Goal: Task Accomplishment & Management: Use online tool/utility

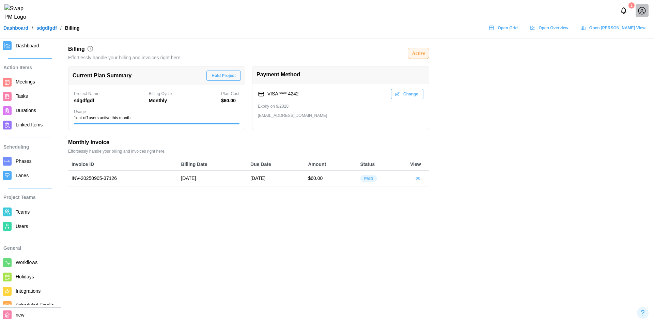
click at [424, 59] on div "Active" at bounding box center [418, 54] width 21 height 12
click at [425, 58] on div "Active" at bounding box center [418, 54] width 21 height 12
click at [423, 55] on div "Active" at bounding box center [418, 53] width 13 height 7
click at [423, 54] on div "Active" at bounding box center [418, 53] width 13 height 7
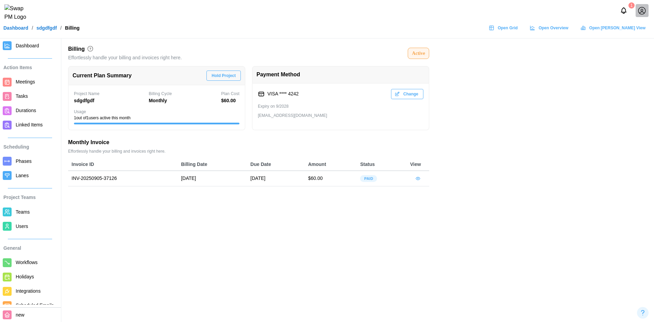
click at [228, 78] on span "Hold Project" at bounding box center [224, 76] width 24 height 10
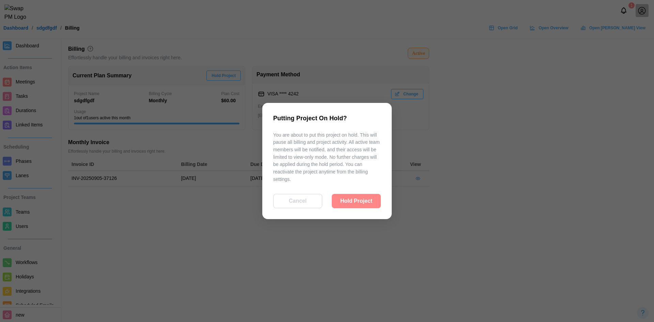
click at [359, 202] on span "Hold Project" at bounding box center [356, 201] width 32 height 14
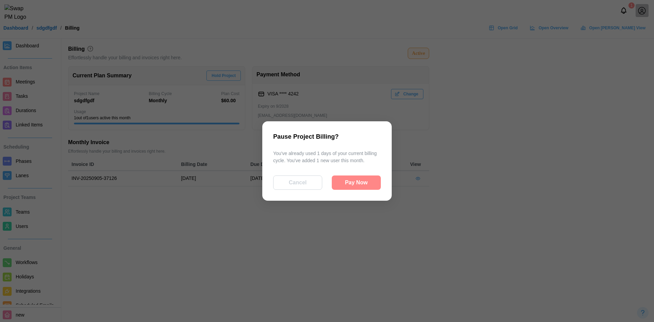
click at [364, 181] on span "Pay Now" at bounding box center [356, 183] width 23 height 14
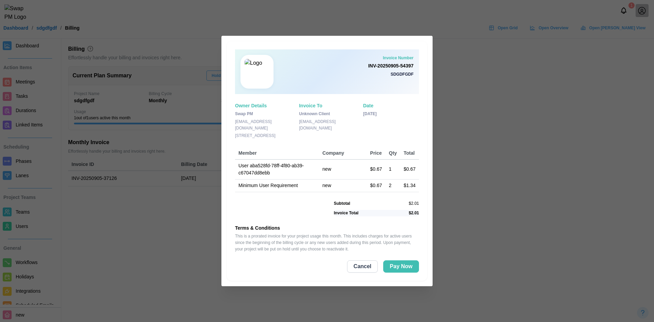
click at [367, 268] on span "Cancel" at bounding box center [363, 267] width 18 height 12
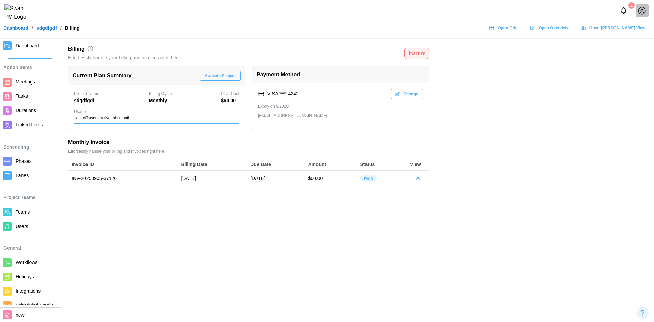
click at [232, 72] on span "Activate Project" at bounding box center [220, 76] width 31 height 10
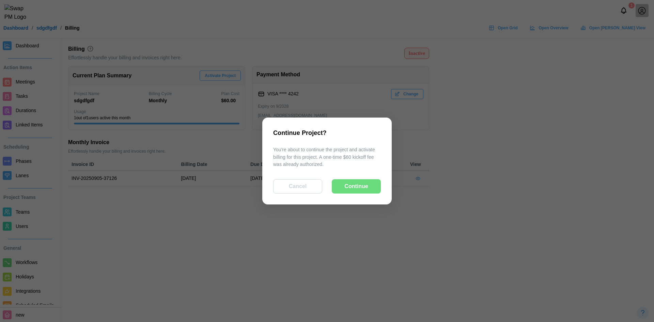
click at [352, 188] on span "Continue" at bounding box center [357, 187] width 24 height 14
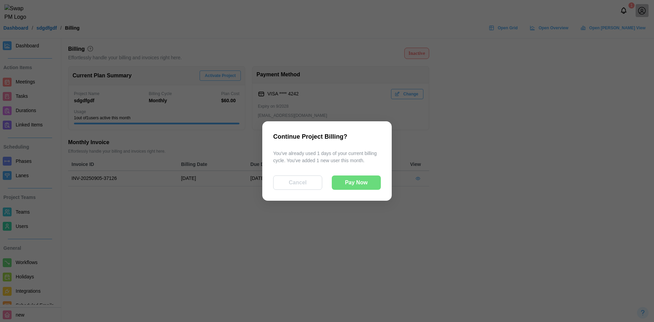
click at [301, 188] on span "Cancel" at bounding box center [298, 183] width 18 height 14
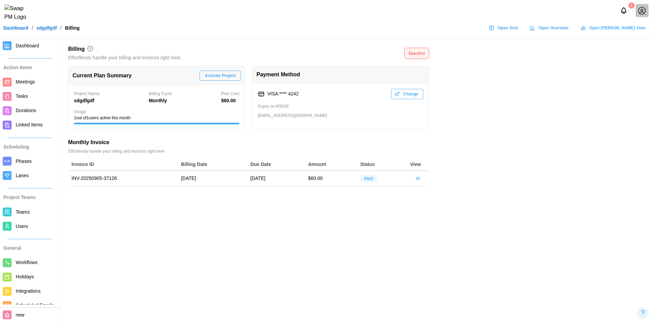
click at [212, 75] on span "Activate Project" at bounding box center [220, 76] width 31 height 10
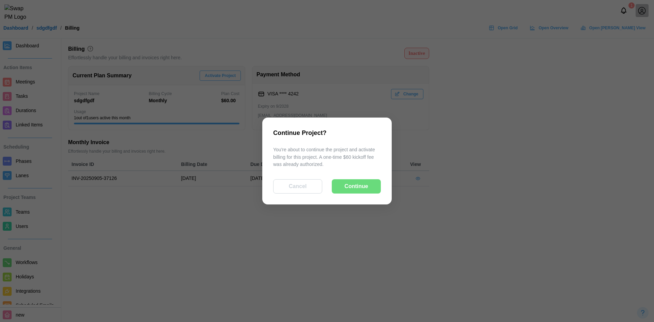
click at [358, 190] on span "Continue" at bounding box center [357, 187] width 24 height 14
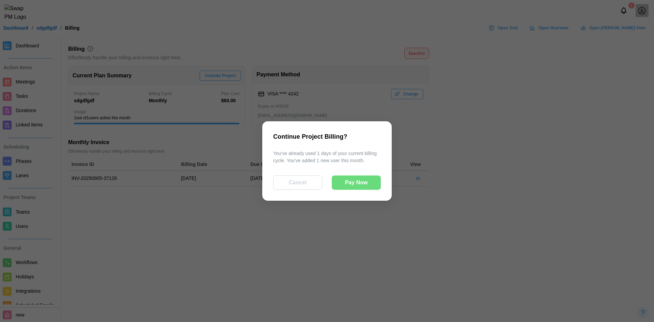
click at [354, 189] on span "Pay Now" at bounding box center [356, 183] width 23 height 14
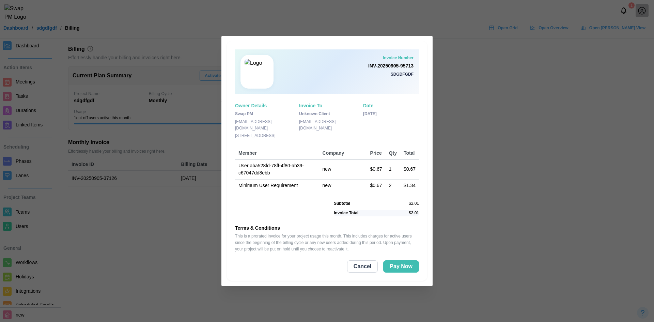
click at [365, 268] on span "Cancel" at bounding box center [363, 267] width 18 height 12
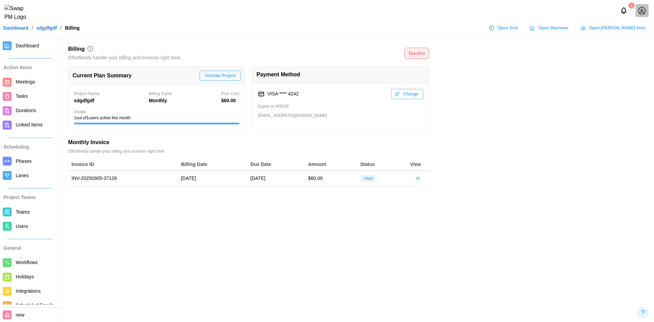
click at [415, 178] on icon "button" at bounding box center [417, 178] width 5 height 5
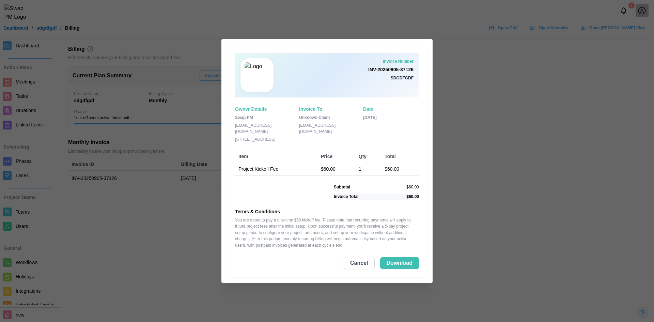
click at [482, 125] on div at bounding box center [327, 161] width 654 height 322
click at [364, 268] on span "Cancel" at bounding box center [359, 263] width 18 height 12
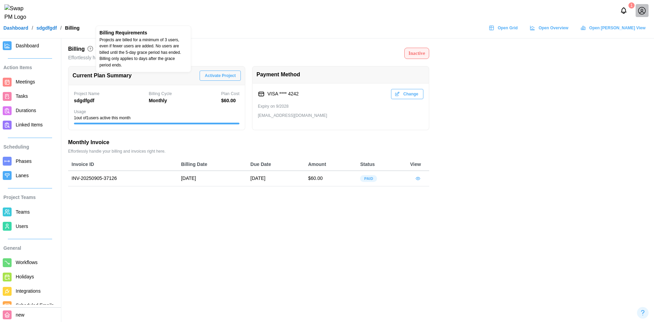
click at [91, 50] on icon at bounding box center [90, 48] width 7 height 7
click at [90, 47] on icon at bounding box center [90, 48] width 7 height 7
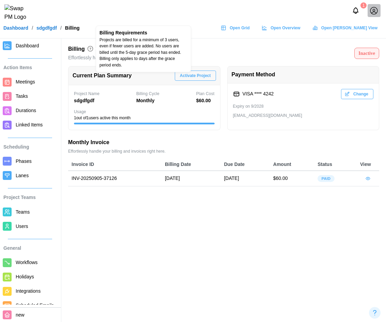
click at [92, 48] on icon at bounding box center [90, 48] width 7 height 7
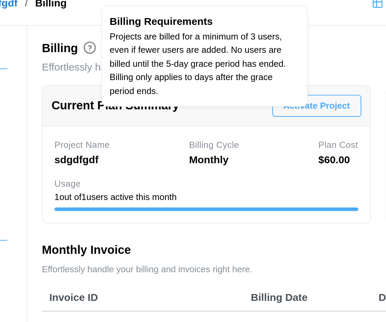
click at [90, 47] on icon at bounding box center [90, 48] width 7 height 7
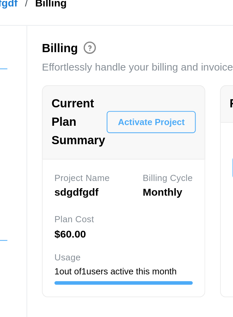
drag, startPoint x: 159, startPoint y: 79, endPoint x: 89, endPoint y: 49, distance: 76.6
click at [89, 49] on icon at bounding box center [90, 48] width 7 height 7
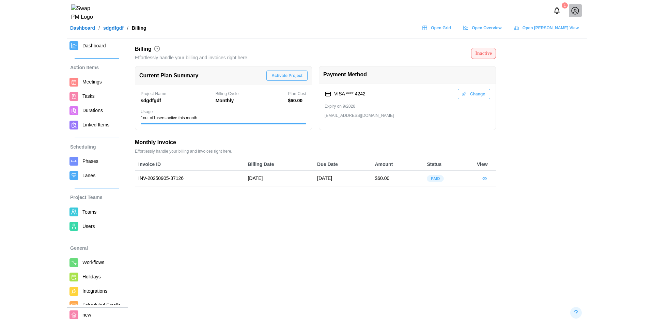
scroll to position [30, 0]
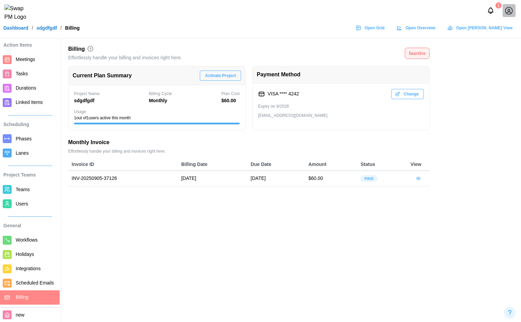
click at [33, 279] on span "Scheduled Emails" at bounding box center [36, 283] width 41 height 9
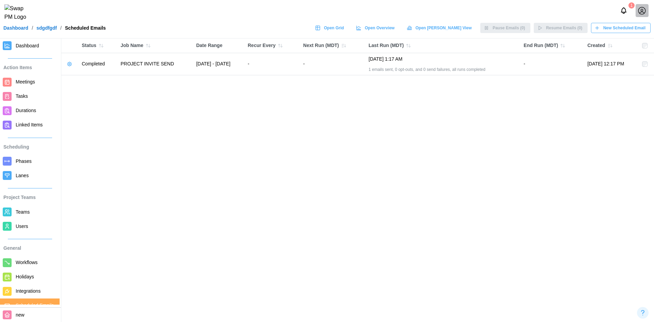
click at [629, 33] on span "New Scheduled Email" at bounding box center [625, 28] width 42 height 10
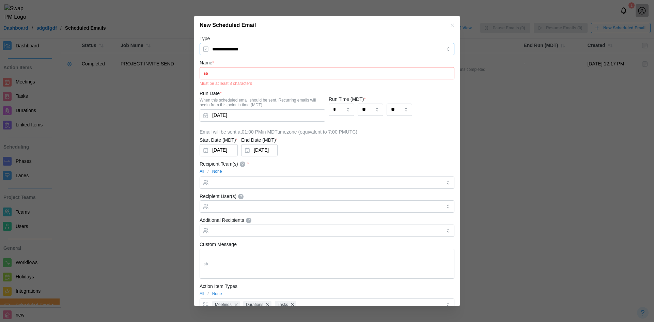
click at [316, 50] on input "**********" at bounding box center [327, 49] width 255 height 12
drag, startPoint x: 270, startPoint y: 107, endPoint x: 198, endPoint y: 95, distance: 73.2
click at [198, 95] on div "**********" at bounding box center [327, 207] width 266 height 346
copy div "Run Date * When this scheduled email should be sent. Recurring emails will begi…"
drag, startPoint x: 281, startPoint y: 139, endPoint x: 196, endPoint y: 139, distance: 85.5
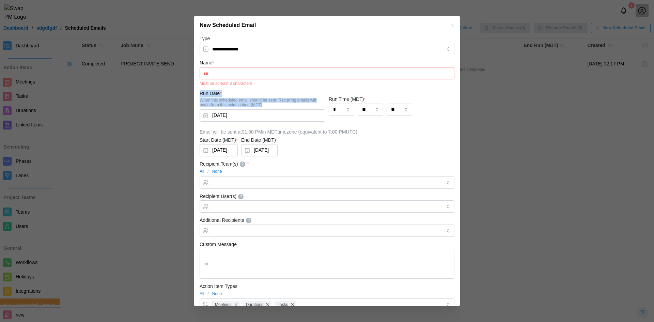
click at [196, 139] on div "**********" at bounding box center [327, 207] width 266 height 346
copy div "Start Date (MDT) * Sep 5, 2025 End Date (MDT) *"
drag, startPoint x: 237, startPoint y: 164, endPoint x: 200, endPoint y: 165, distance: 37.5
click at [200, 165] on div "Recipient Team(s)" at bounding box center [219, 164] width 39 height 7
copy div "Recipient Team(s)"
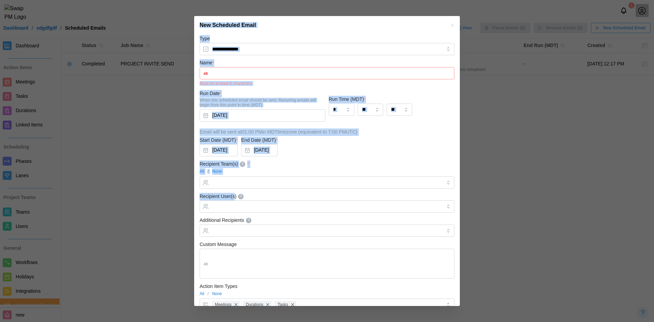
drag, startPoint x: 235, startPoint y: 197, endPoint x: 189, endPoint y: 197, distance: 45.7
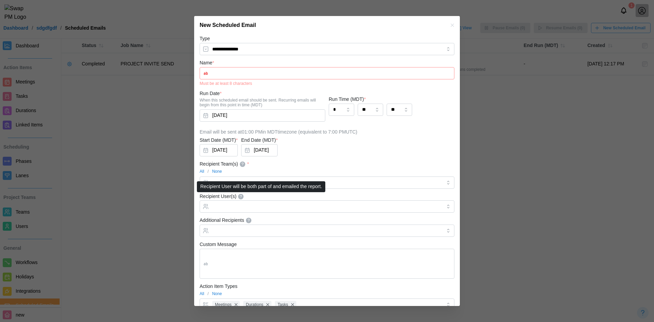
click at [239, 198] on icon at bounding box center [241, 197] width 5 height 8
click at [238, 204] on input "Recipient User(s) Recipient User will be both part of and emailed the report." at bounding box center [327, 206] width 230 height 5
click at [254, 197] on div "Recipient User(s)" at bounding box center [327, 202] width 255 height 21
drag, startPoint x: 236, startPoint y: 196, endPoint x: 200, endPoint y: 200, distance: 36.1
click at [200, 200] on div "Recipient User(s)" at bounding box center [222, 196] width 44 height 7
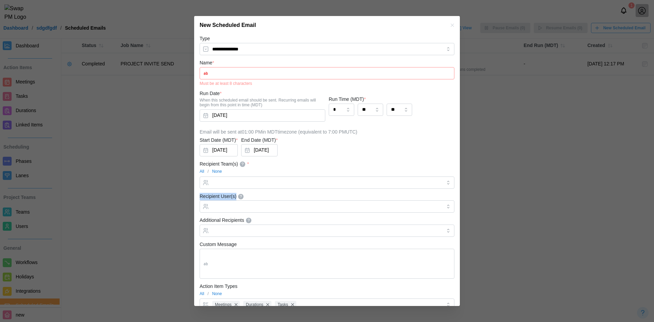
copy div "Recipient User(s)"
drag, startPoint x: 246, startPoint y: 221, endPoint x: 197, endPoint y: 220, distance: 49.1
click at [197, 220] on div "**********" at bounding box center [327, 207] width 266 height 346
copy div "Additional Recipients"
drag, startPoint x: 232, startPoint y: 242, endPoint x: 200, endPoint y: 242, distance: 32.4
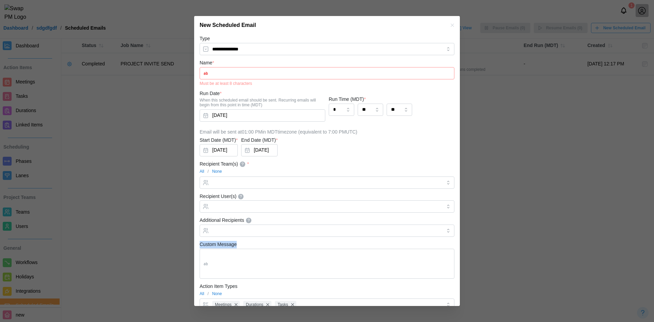
click at [200, 242] on div "Custom Message" at bounding box center [327, 259] width 255 height 39
copy label "Custom Message"
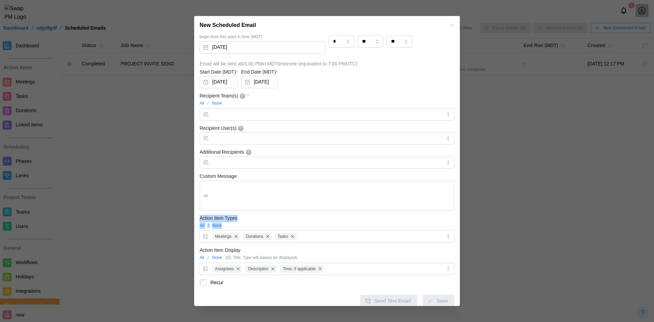
drag, startPoint x: 228, startPoint y: 227, endPoint x: 199, endPoint y: 218, distance: 30.5
click at [199, 218] on div "**********" at bounding box center [327, 139] width 266 height 346
copy div "Action Item Types All / None"
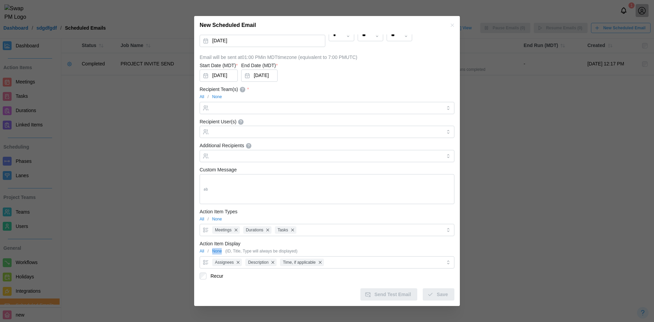
drag, startPoint x: 224, startPoint y: 251, endPoint x: 209, endPoint y: 250, distance: 15.0
click at [209, 250] on div "All / None (ID, Title, Type will always be displayed)" at bounding box center [327, 251] width 255 height 6
drag, startPoint x: 247, startPoint y: 244, endPoint x: 200, endPoint y: 244, distance: 47.0
click at [200, 244] on div "Action Item Display All / None (ID, Title, Type will always be displayed) Assig…" at bounding box center [327, 254] width 255 height 29
copy label "Action Item Display"
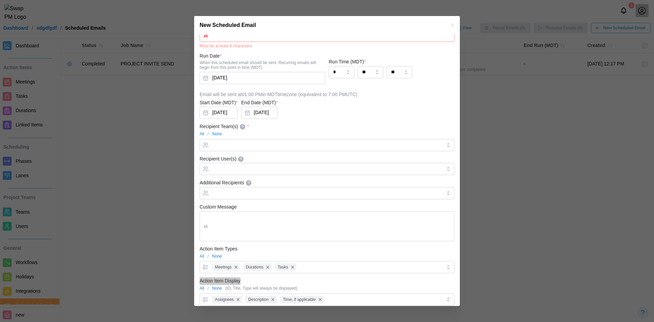
scroll to position [0, 0]
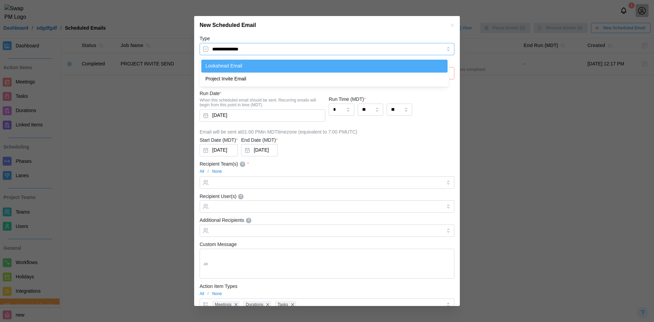
click at [258, 49] on input "**********" at bounding box center [327, 49] width 255 height 12
type textarea "*"
type input "**********"
type textarea "**********"
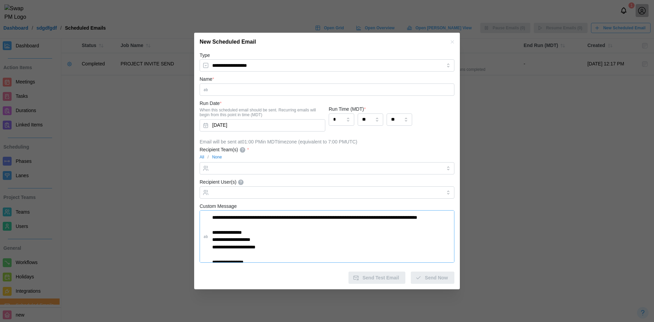
drag, startPoint x: 269, startPoint y: 257, endPoint x: 212, endPoint y: 215, distance: 70.4
click at [212, 215] on textarea "**********" at bounding box center [327, 236] width 255 height 52
click at [453, 44] on icon "button" at bounding box center [452, 41] width 5 height 5
type textarea "*"
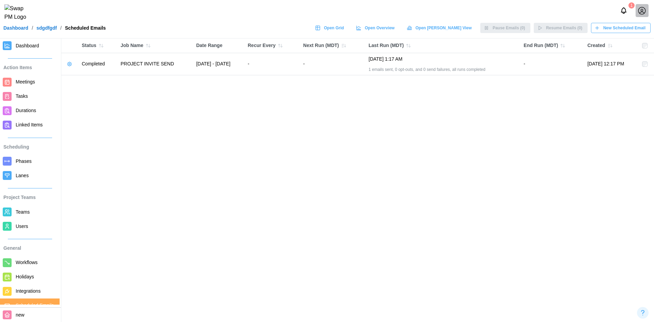
click at [68, 65] on icon "button" at bounding box center [69, 63] width 5 height 5
click at [424, 144] on main "Status Job Name Date Range Recur Every Next Run (MDT) Last Run (MDT) End Run (M…" at bounding box center [327, 161] width 654 height 322
click at [67, 66] on icon "button" at bounding box center [69, 63] width 5 height 5
drag, startPoint x: 90, startPoint y: 79, endPoint x: 317, endPoint y: 126, distance: 231.8
click at [317, 126] on main "Status Job Name Date Range Recur Every Next Run (MDT) Last Run (MDT) End Run (M…" at bounding box center [327, 161] width 654 height 322
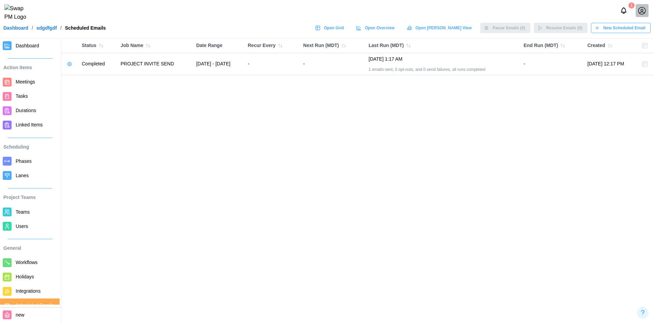
click at [512, 33] on div "Open Grid Open Overview Open Gantt View Pause Emails (0) Resume Emails (0) New …" at bounding box center [481, 28] width 339 height 10
drag, startPoint x: 289, startPoint y: 166, endPoint x: 238, endPoint y: 153, distance: 52.4
click at [287, 166] on main "Status Job Name Date Range Recur Every Next Run (MDT) Last Run (MDT) End Run (M…" at bounding box center [327, 161] width 654 height 322
click at [70, 63] on icon "button" at bounding box center [69, 63] width 5 height 5
drag, startPoint x: 80, startPoint y: 77, endPoint x: 71, endPoint y: 77, distance: 9.2
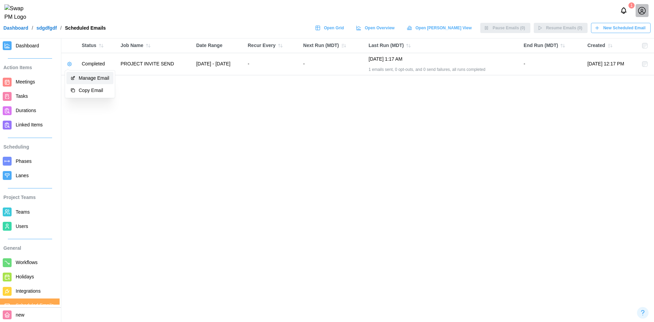
click at [71, 77] on icon "button" at bounding box center [72, 78] width 3 height 3
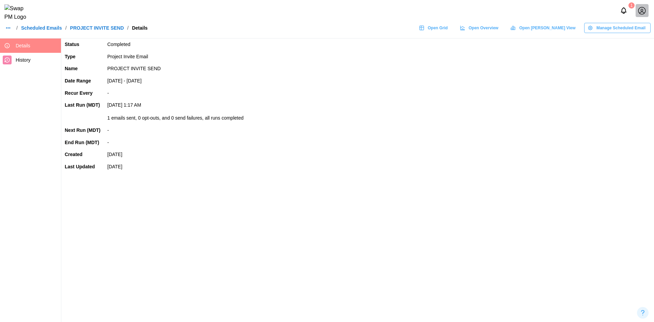
click at [615, 33] on span "Manage Scheduled Email" at bounding box center [621, 28] width 49 height 10
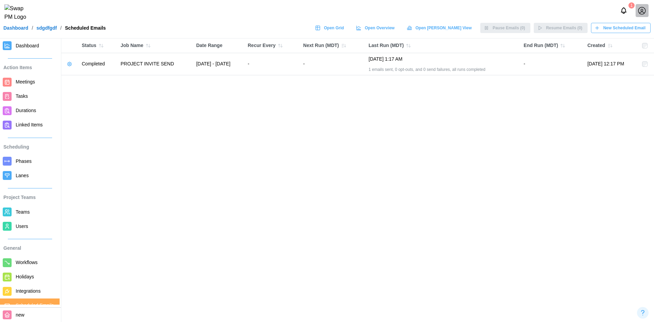
click at [72, 64] on button "button" at bounding box center [70, 64] width 10 height 10
click at [96, 79] on div "Manage Email" at bounding box center [94, 77] width 31 height 5
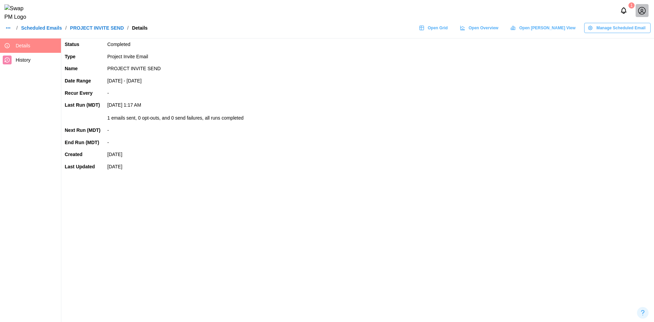
click at [633, 31] on span "Manage Scheduled Email" at bounding box center [621, 28] width 49 height 10
click at [44, 30] on link "Scheduled Emails" at bounding box center [41, 28] width 41 height 5
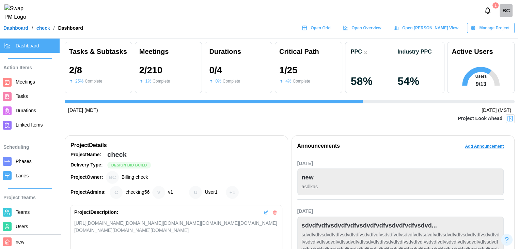
scroll to position [0, 960]
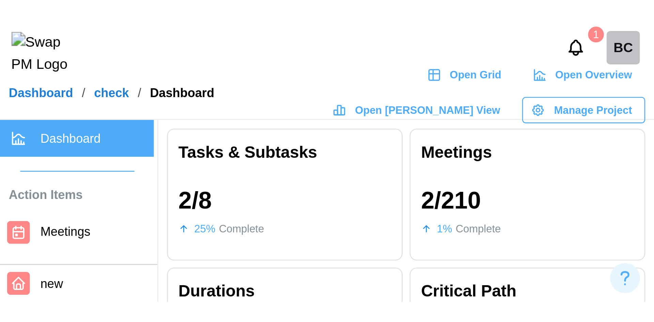
scroll to position [0, 409]
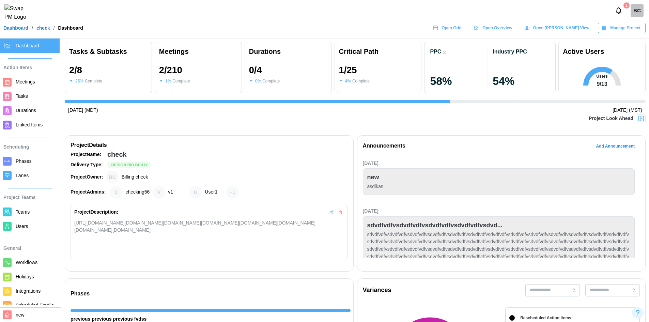
click at [253, 29] on icon "button" at bounding box center [604, 27] width 1 height 1
click at [27, 83] on span "Meetings" at bounding box center [25, 81] width 19 height 5
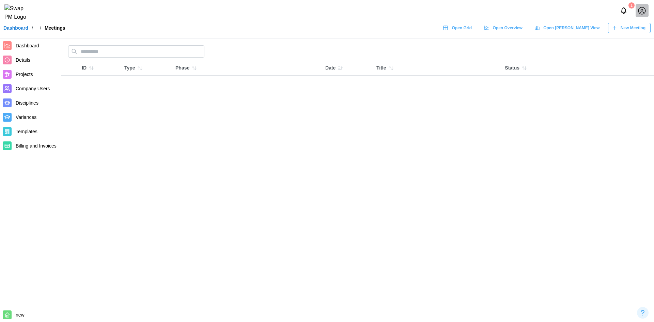
click at [253, 33] on span "New Meeting" at bounding box center [633, 28] width 25 height 10
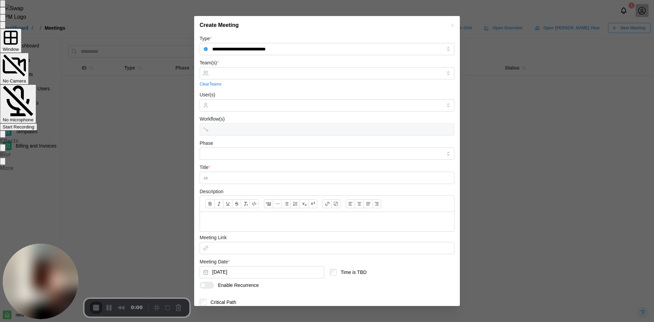
click at [34, 109] on span "Start Recording" at bounding box center [19, 126] width 32 height 5
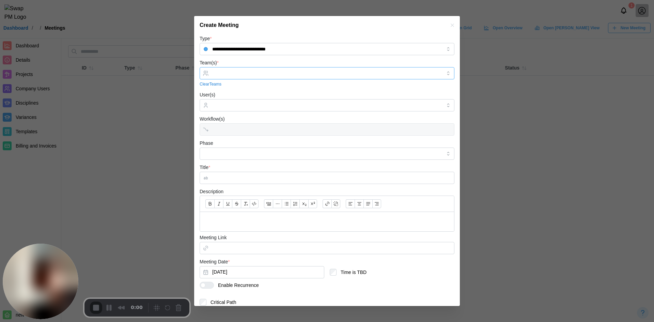
click at [217, 76] on div at bounding box center [326, 73] width 231 height 12
click at [243, 75] on input "Team(s) *" at bounding box center [327, 73] width 230 height 5
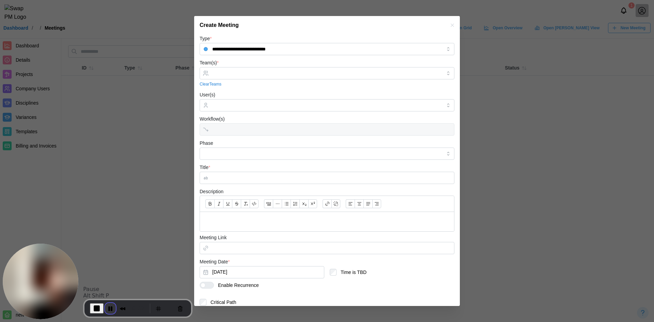
click at [109, 109] on button "Pause Recording" at bounding box center [110, 308] width 11 height 11
click at [253, 25] on icon "button" at bounding box center [452, 24] width 5 height 5
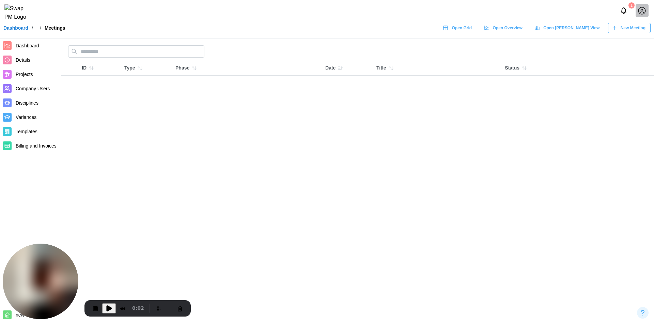
click at [48, 30] on div "Meetings" at bounding box center [55, 28] width 21 height 5
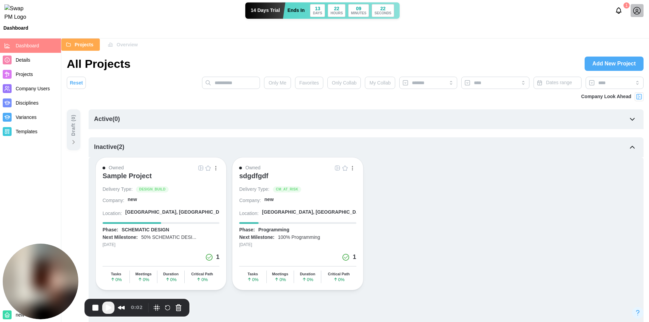
click at [257, 177] on div "sdgdfgdf" at bounding box center [253, 176] width 29 height 8
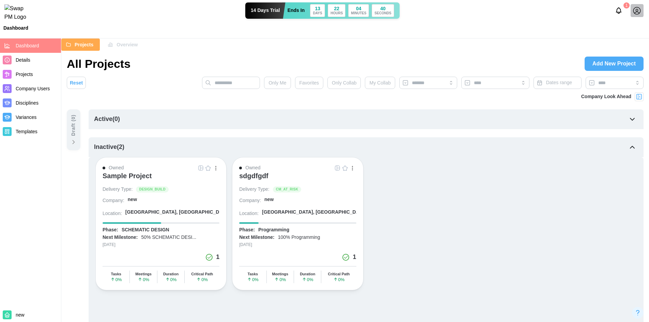
click at [69, 140] on div "Draft ( 0 )" at bounding box center [74, 129] width 14 height 41
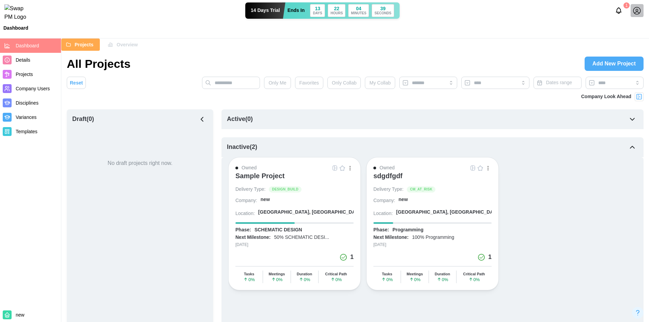
click at [609, 58] on span "Add New Project" at bounding box center [614, 64] width 43 height 14
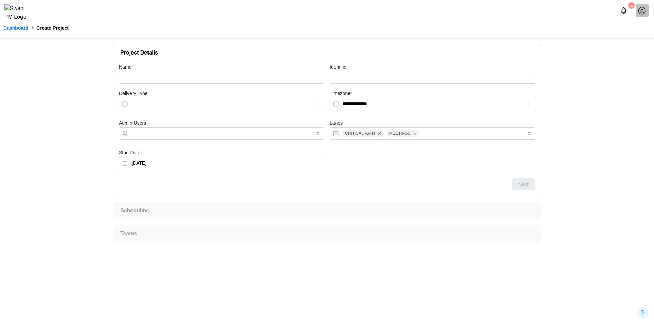
click at [193, 85] on div "Name *" at bounding box center [221, 73] width 211 height 26
click at [191, 79] on input "Name *" at bounding box center [221, 78] width 205 height 12
click at [190, 96] on div "Delivery Type" at bounding box center [221, 99] width 205 height 21
click at [189, 82] on input "Name *" at bounding box center [221, 78] width 205 height 12
type input "*"
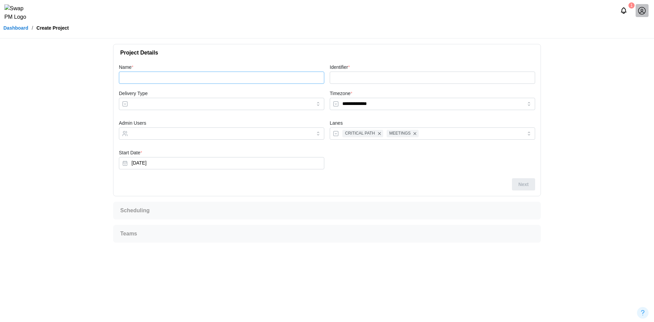
type input "*"
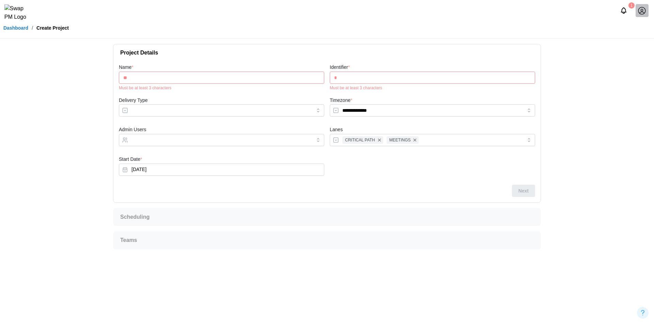
type input "***"
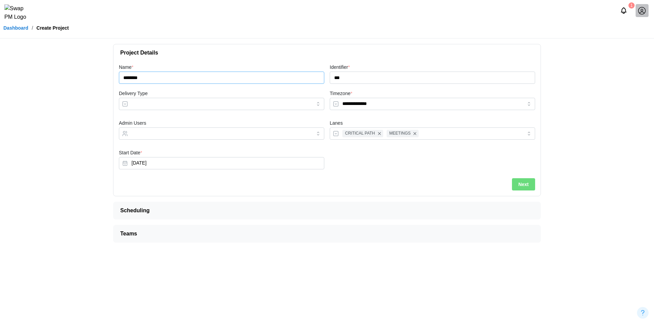
type input "********"
click at [180, 107] on input "Delivery Type" at bounding box center [221, 104] width 205 height 12
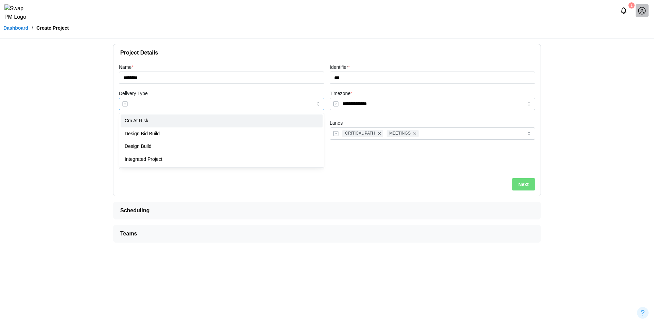
type input "**********"
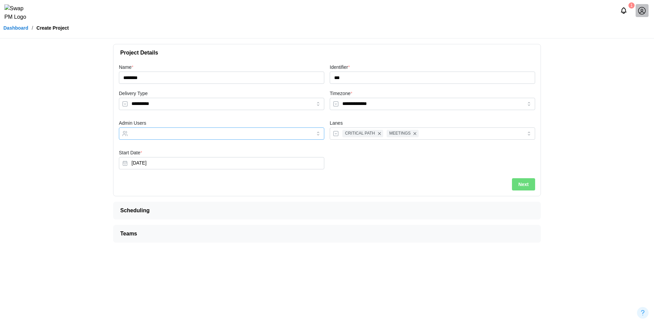
click at [176, 134] on input "Admin Users" at bounding box center [216, 133] width 168 height 5
click at [513, 181] on button "Next" at bounding box center [523, 184] width 23 height 12
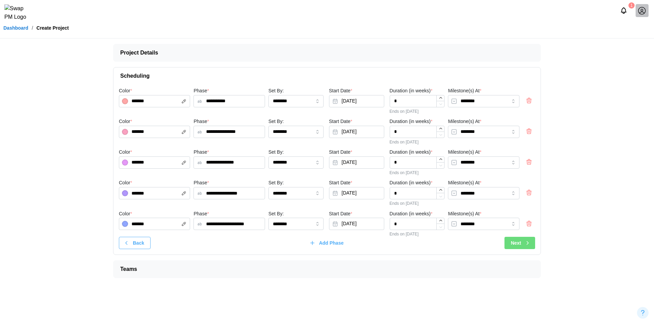
click at [518, 249] on div "**********" at bounding box center [326, 170] width 427 height 170
click at [520, 246] on span "Next" at bounding box center [516, 243] width 10 height 12
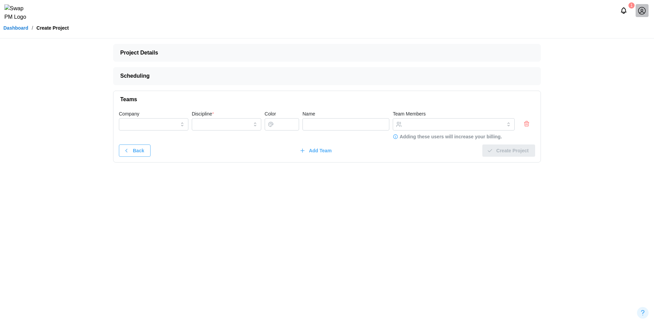
click at [523, 125] on icon "button" at bounding box center [526, 124] width 7 height 8
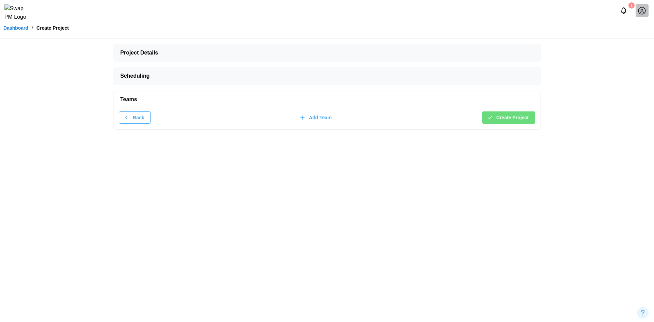
click at [504, 118] on span "Create Project" at bounding box center [513, 118] width 32 height 12
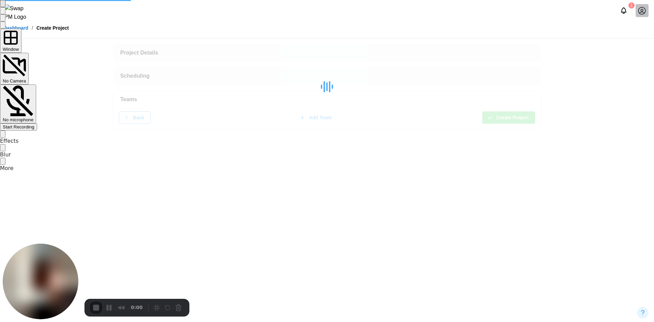
click at [34, 124] on span "Start Recording" at bounding box center [19, 126] width 32 height 5
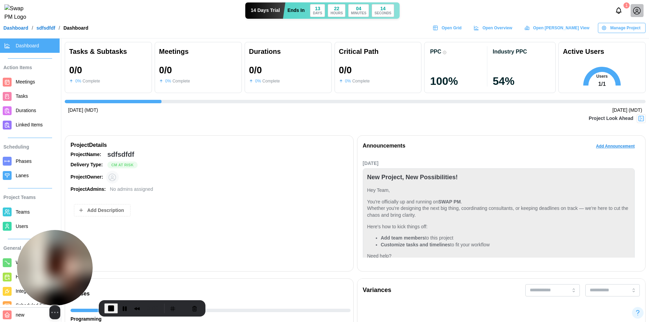
drag, startPoint x: 40, startPoint y: 276, endPoint x: 156, endPoint y: 275, distance: 116.2
click at [93, 276] on img at bounding box center [55, 268] width 76 height 76
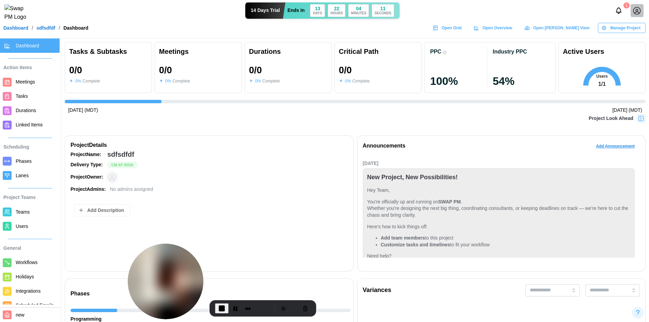
click at [24, 217] on link "Teams" at bounding box center [30, 212] width 60 height 14
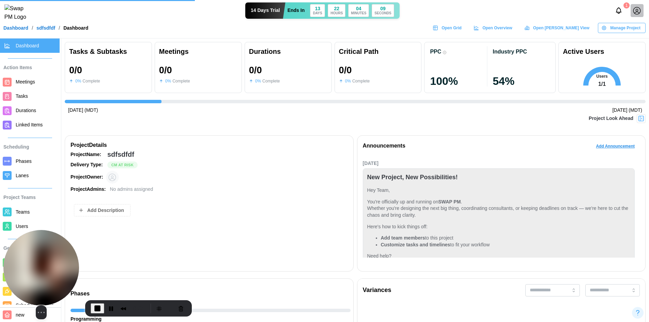
drag, startPoint x: 161, startPoint y: 283, endPoint x: 37, endPoint y: 286, distance: 123.8
click at [37, 286] on img at bounding box center [41, 268] width 76 height 76
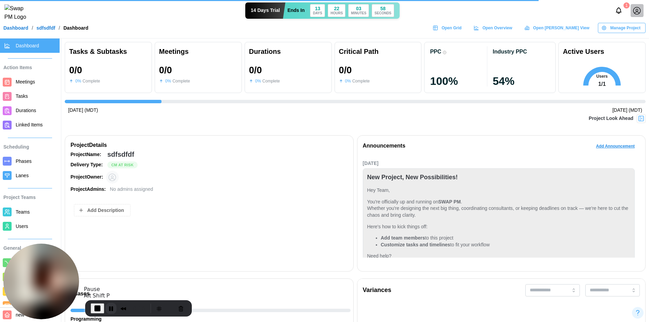
click at [112, 311] on button "Pause Recording" at bounding box center [111, 308] width 11 height 11
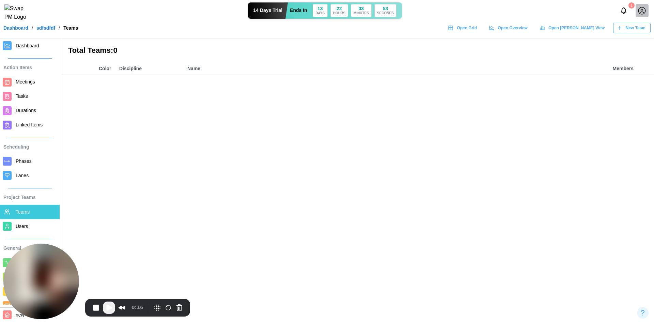
click at [21, 30] on link "Dashboard" at bounding box center [15, 28] width 25 height 5
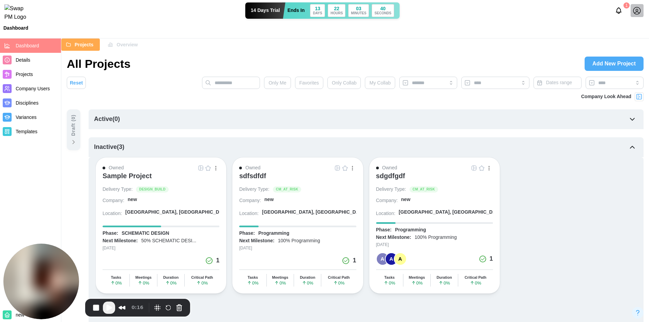
click at [551, 169] on div "Owned Sample Project Delivery Type: DESIGN_BUILD Company: new Location: Madrid,…" at bounding box center [365, 225] width 541 height 137
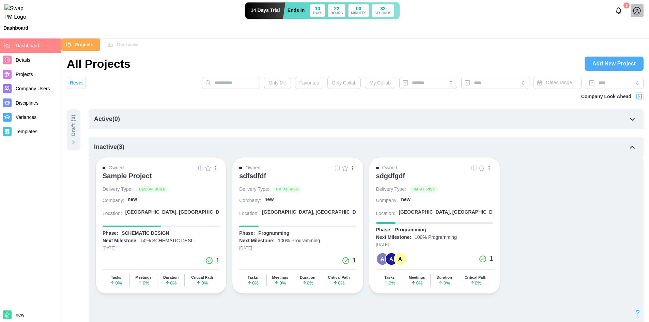
click at [74, 144] on icon at bounding box center [73, 142] width 7 height 7
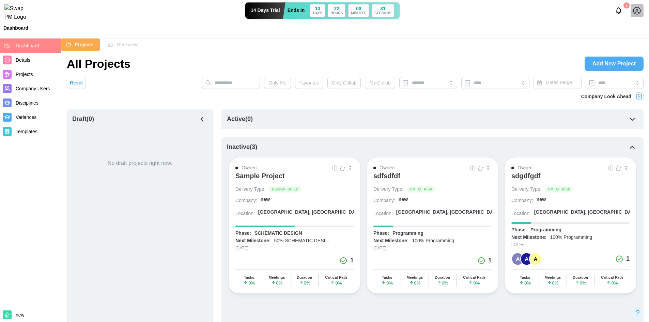
click at [111, 135] on div "No draft projects right now." at bounding box center [140, 163] width 133 height 68
drag, startPoint x: 119, startPoint y: 169, endPoint x: 271, endPoint y: 166, distance: 152.4
click at [119, 169] on div "No draft projects right now." at bounding box center [140, 163] width 133 height 68
click at [645, 13] on div "1" at bounding box center [631, 10] width 36 height 13
click at [640, 13] on icon at bounding box center [637, 10] width 9 height 9
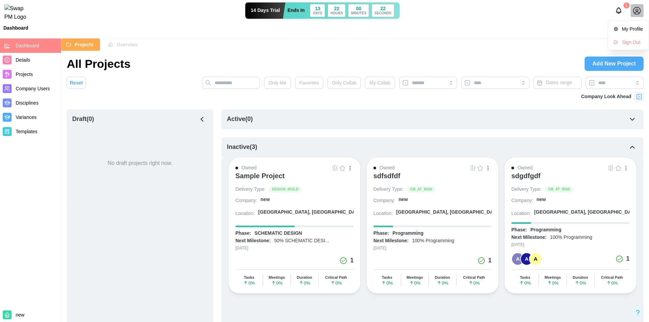
click at [386, 179] on div "sdfsdfdf" at bounding box center [386, 176] width 27 height 8
click at [528, 176] on div "sdgdfgdf" at bounding box center [526, 176] width 29 height 8
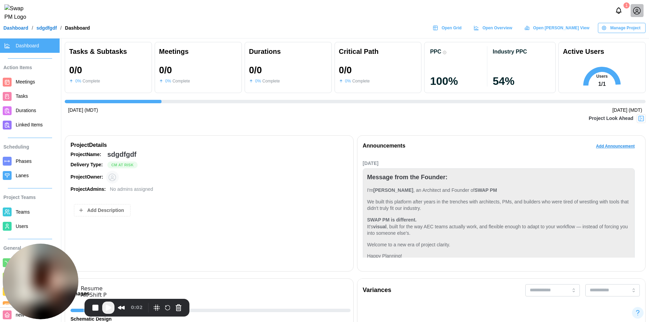
click at [113, 309] on button "Play Recording" at bounding box center [108, 308] width 12 height 12
click at [29, 84] on span "Meetings" at bounding box center [25, 81] width 19 height 5
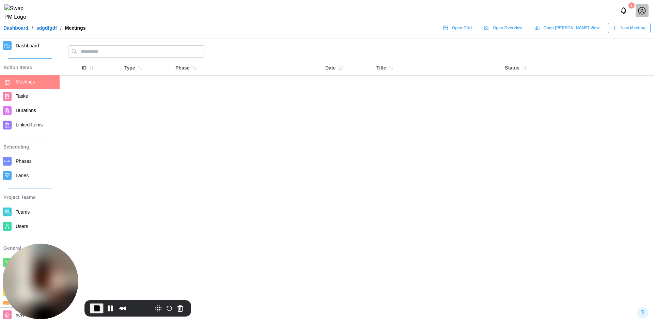
click at [617, 33] on div "New Meeting" at bounding box center [629, 28] width 34 height 10
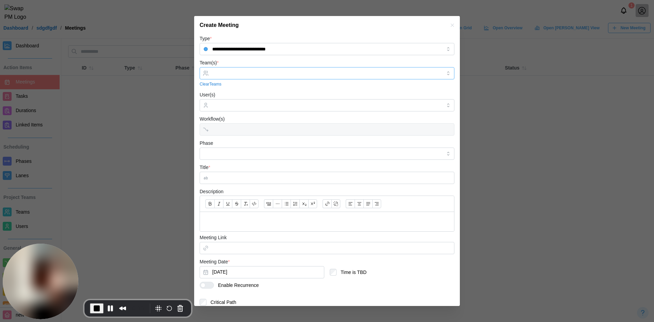
click at [259, 72] on input "Team(s) *" at bounding box center [327, 73] width 230 height 5
click at [450, 28] on icon "button" at bounding box center [452, 24] width 5 height 5
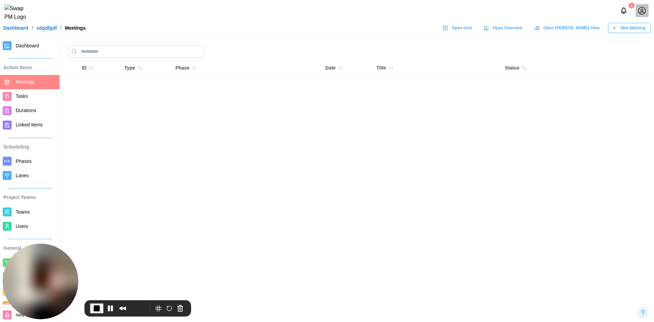
click at [17, 210] on span "Teams" at bounding box center [23, 211] width 14 height 5
click at [112, 310] on button "Pause Recording" at bounding box center [110, 308] width 11 height 11
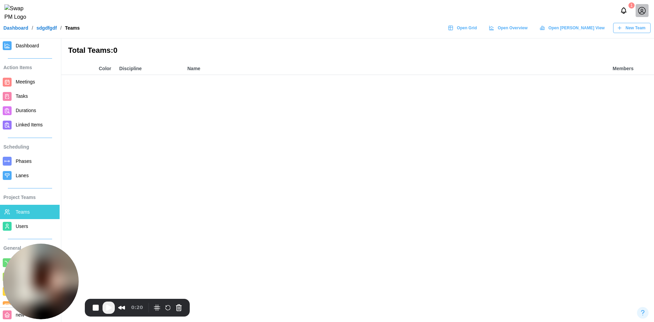
click at [622, 38] on header "1 Dashboard / sdgdfgdf / Teams Open Grid Open Overview Open Gantt View New Team" at bounding box center [327, 19] width 654 height 39
click at [623, 33] on div "New Team" at bounding box center [631, 28] width 29 height 10
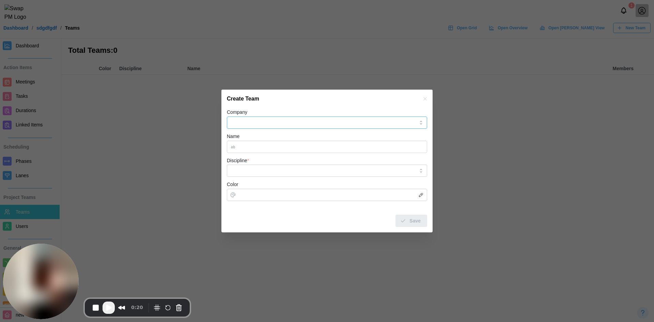
click at [246, 121] on input "Company" at bounding box center [327, 123] width 200 height 12
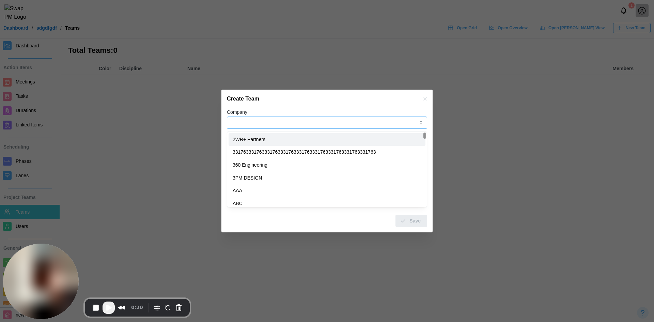
type input "**********"
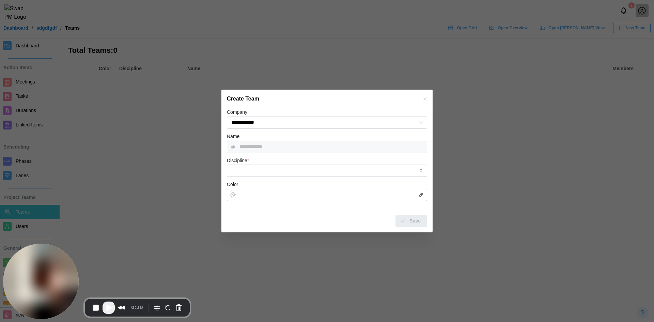
click at [261, 163] on div "Discipline *" at bounding box center [327, 166] width 200 height 21
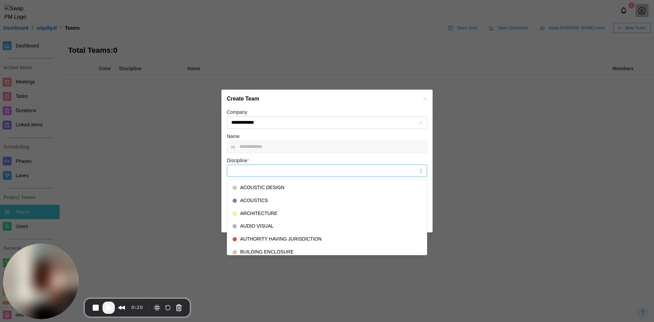
click at [262, 173] on input "Discipline *" at bounding box center [327, 171] width 200 height 12
type input "*********"
type input "*******"
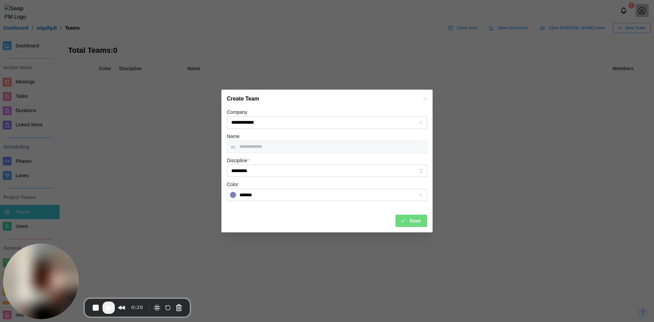
click at [409, 222] on div "Save" at bounding box center [410, 221] width 21 height 12
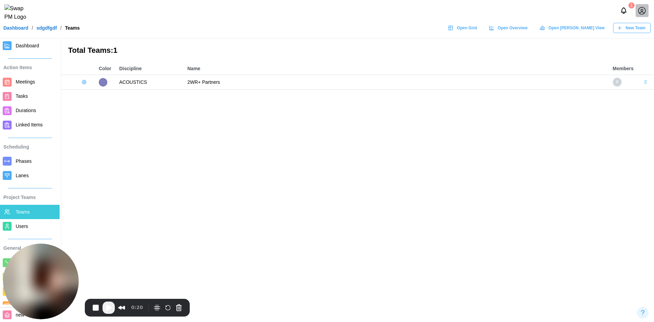
click at [621, 29] on div "New Team" at bounding box center [631, 28] width 29 height 10
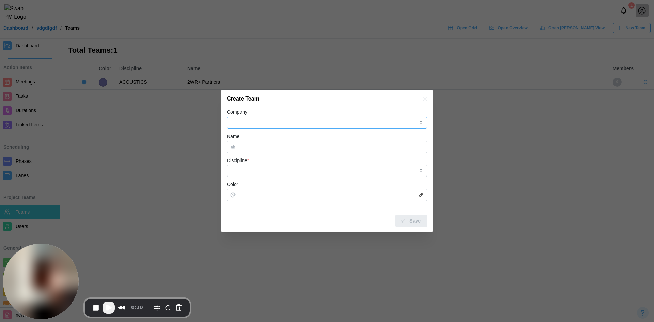
click at [272, 122] on input "Company" at bounding box center [327, 123] width 200 height 12
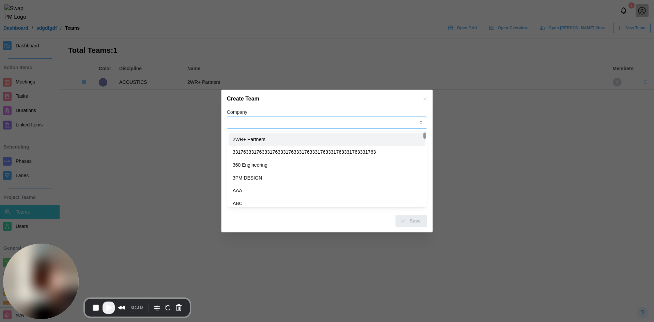
type input "**********"
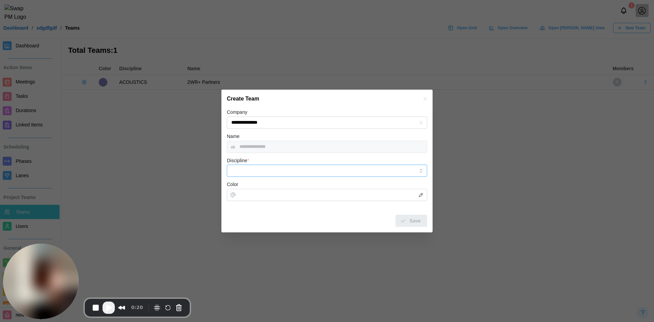
click at [290, 168] on input "Discipline *" at bounding box center [327, 171] width 200 height 12
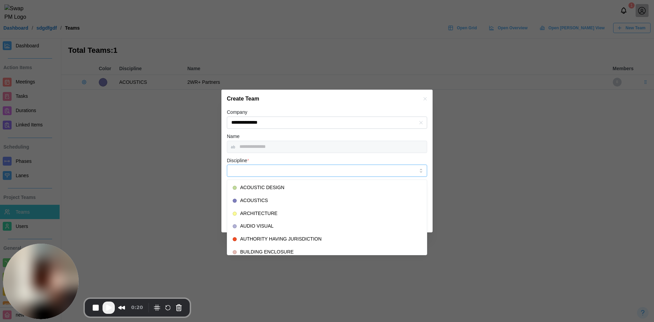
type input "*********"
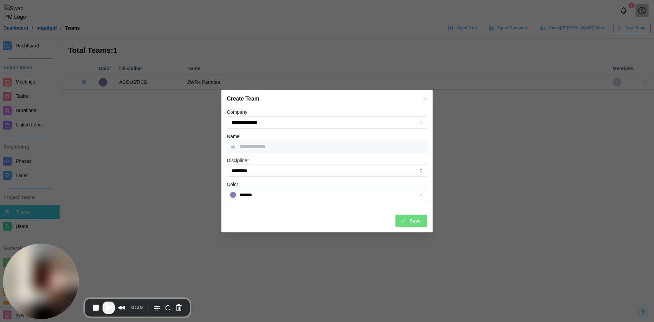
click at [339, 201] on form "**********" at bounding box center [327, 167] width 200 height 119
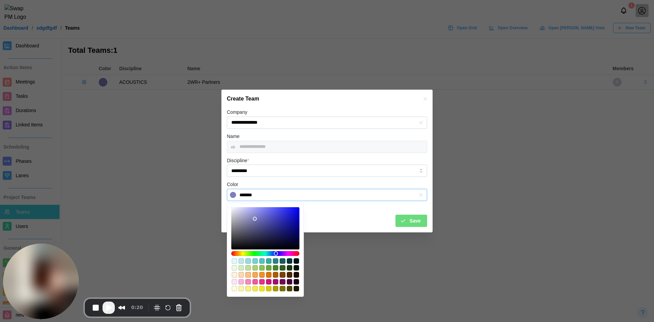
click at [339, 199] on input "*******" at bounding box center [327, 195] width 200 height 12
type input "*******"
click at [287, 224] on div at bounding box center [265, 228] width 63 height 37
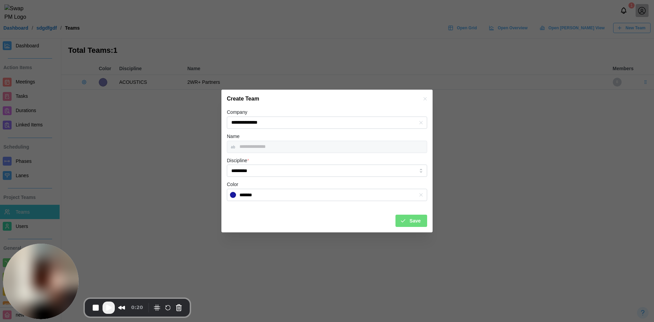
click at [410, 223] on div "Save" at bounding box center [410, 221] width 21 height 12
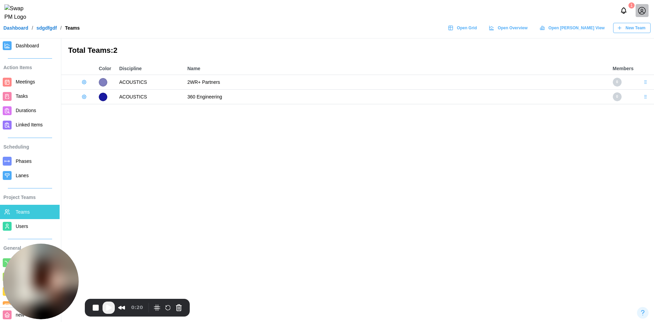
click at [632, 31] on span "New Team" at bounding box center [636, 28] width 20 height 10
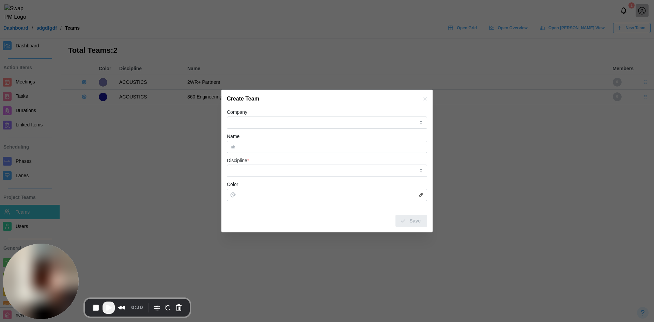
click at [260, 130] on form "Company Name Discipline * Color Save" at bounding box center [327, 167] width 200 height 119
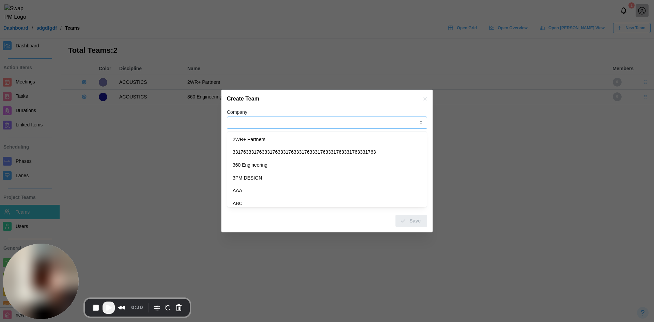
click at [259, 124] on input "Company" at bounding box center [327, 123] width 200 height 12
type input "**********"
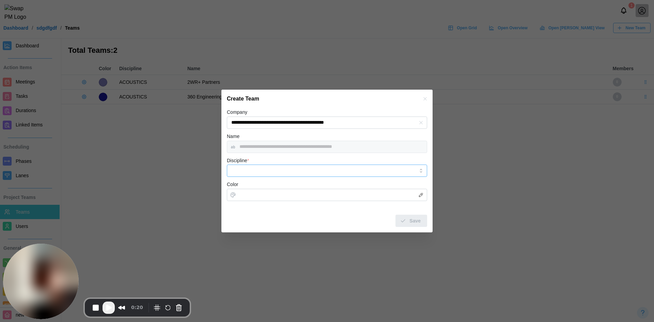
click at [256, 171] on input "Discipline *" at bounding box center [327, 171] width 200 height 12
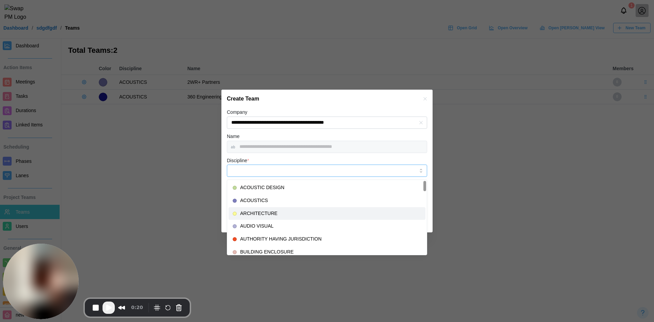
type input "**********"
type input "*******"
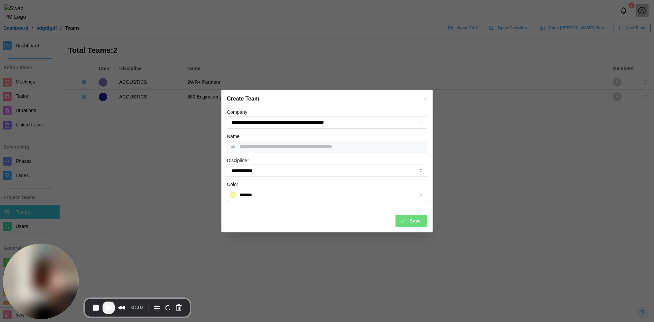
click at [414, 223] on span "Save" at bounding box center [415, 221] width 11 height 12
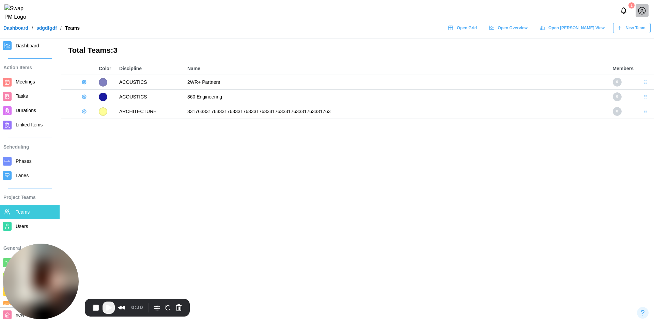
click at [111, 310] on span "Play Recording" at bounding box center [109, 308] width 8 height 8
click at [35, 85] on span "Meetings" at bounding box center [25, 81] width 19 height 5
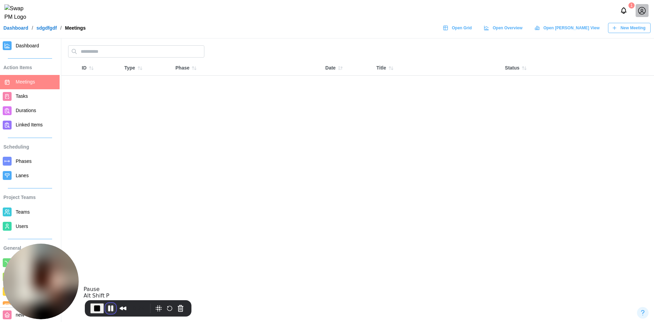
click at [110, 311] on button "Pause Recording" at bounding box center [110, 308] width 11 height 11
click at [112, 309] on span "Play Recording" at bounding box center [109, 308] width 8 height 8
click at [623, 31] on span "New Meeting" at bounding box center [633, 28] width 25 height 10
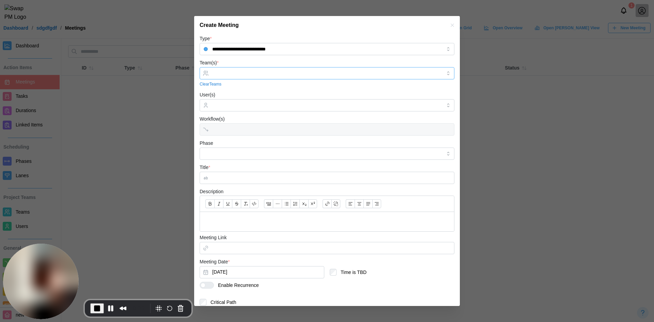
click at [235, 72] on input "Team(s) *" at bounding box center [327, 73] width 230 height 5
click at [237, 74] on input "Team(s) *" at bounding box center [327, 73] width 230 height 5
click at [107, 307] on button "Pause Recording" at bounding box center [110, 308] width 11 height 11
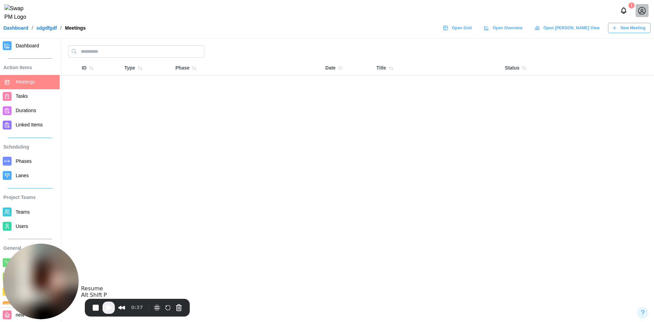
click at [113, 306] on button "Play Recording" at bounding box center [109, 308] width 12 height 12
click at [629, 33] on span "New Meeting" at bounding box center [633, 28] width 25 height 10
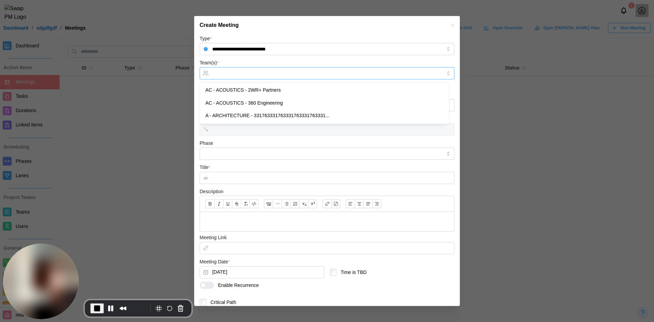
click at [253, 75] on input "Team(s) *" at bounding box center [327, 73] width 230 height 5
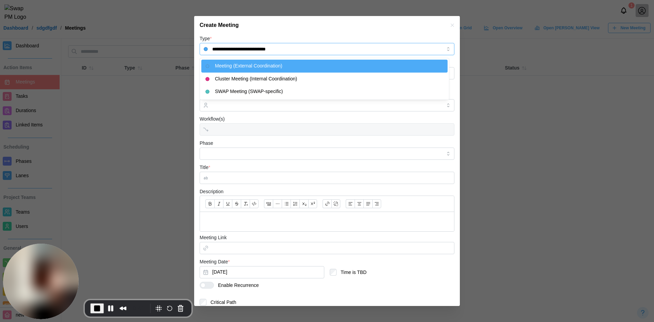
click at [297, 55] on input "**********" at bounding box center [327, 49] width 255 height 12
click at [310, 31] on div "Create Meeting" at bounding box center [327, 25] width 266 height 18
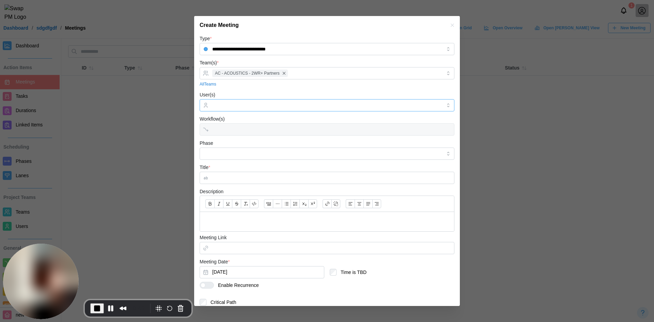
click at [276, 102] on div at bounding box center [326, 106] width 231 height 12
click at [107, 310] on button "Pause Recording" at bounding box center [110, 308] width 11 height 11
click at [111, 307] on span "Play Recording" at bounding box center [109, 308] width 8 height 8
click at [229, 105] on input "User(s)" at bounding box center [327, 105] width 230 height 5
click at [240, 154] on input "Phase" at bounding box center [327, 154] width 255 height 12
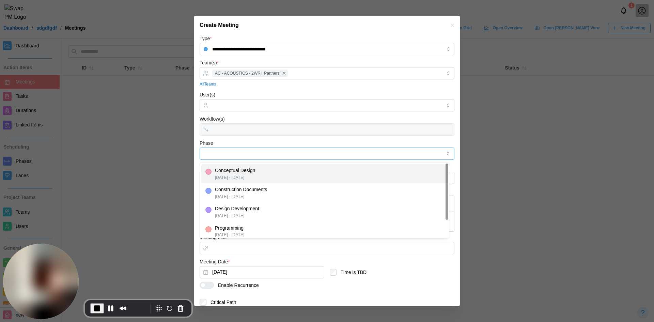
type input "**********"
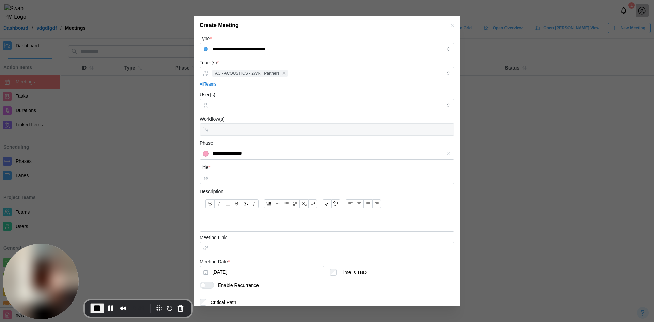
click at [246, 171] on div "Title *" at bounding box center [327, 173] width 255 height 21
click at [245, 175] on input "Title *" at bounding box center [327, 178] width 255 height 12
type input "****"
click at [253, 223] on p at bounding box center [326, 221] width 243 height 9
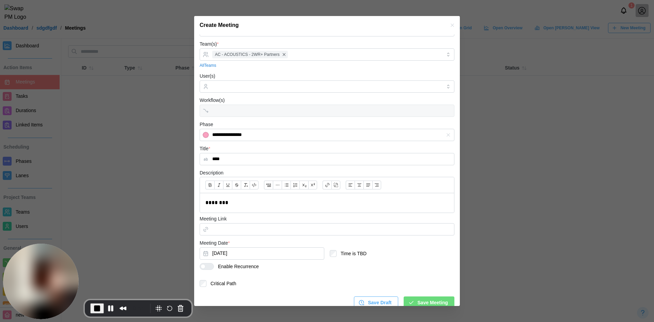
scroll to position [27, 0]
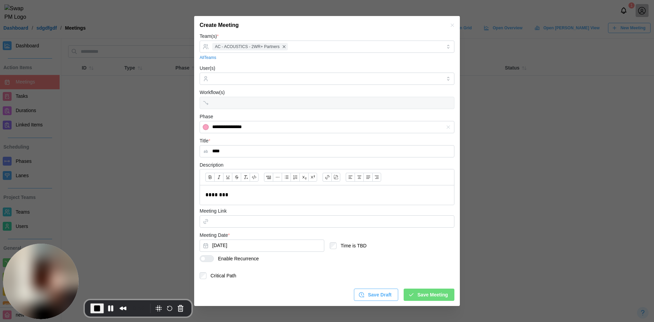
click at [209, 262] on div "Enable Recurrence" at bounding box center [327, 262] width 255 height 14
click at [427, 300] on button "Save Meeting" at bounding box center [429, 295] width 51 height 12
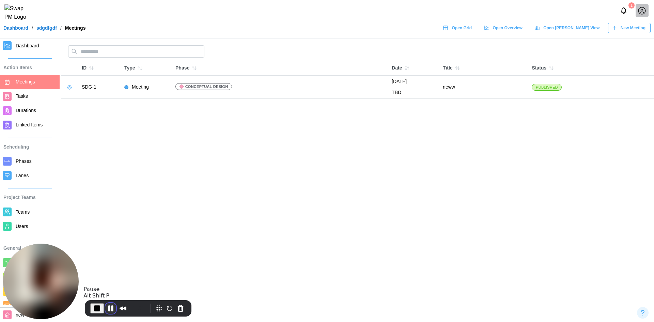
click at [112, 308] on button "Pause Recording" at bounding box center [110, 308] width 11 height 11
click at [472, 33] on span "Open Grid" at bounding box center [462, 28] width 20 height 10
click at [94, 309] on span "End Recording" at bounding box center [96, 308] width 8 height 8
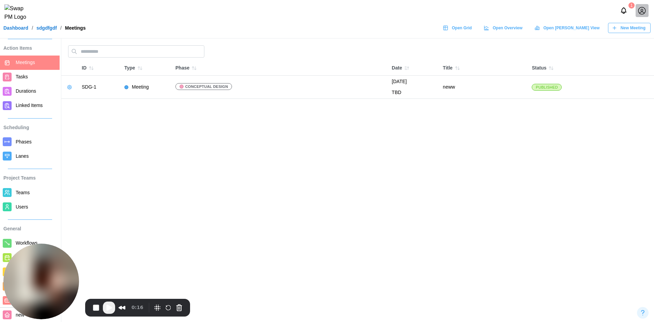
scroll to position [30, 0]
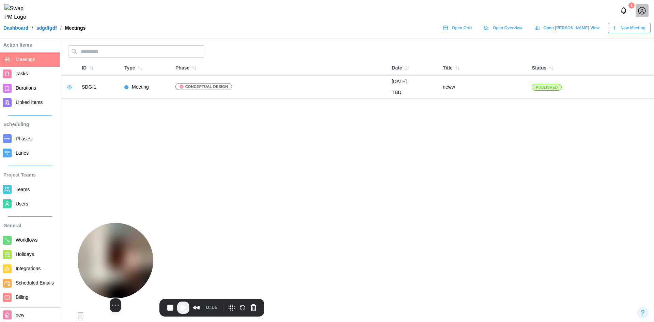
drag, startPoint x: 28, startPoint y: 258, endPoint x: 102, endPoint y: 266, distance: 74.8
click at [102, 266] on img at bounding box center [116, 261] width 76 height 76
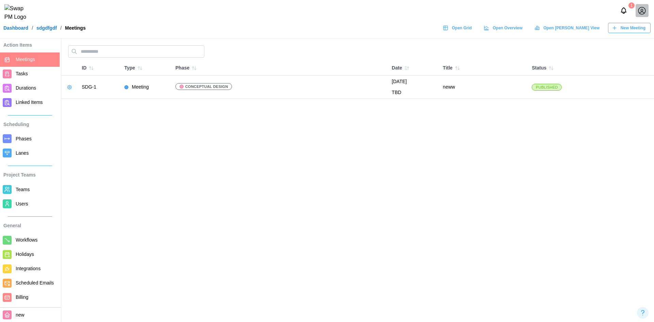
click at [27, 57] on span "Meetings" at bounding box center [25, 59] width 19 height 5
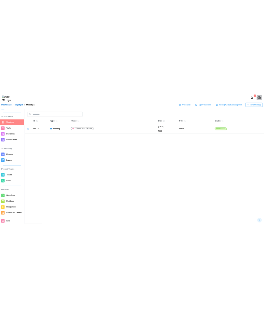
scroll to position [0, 0]
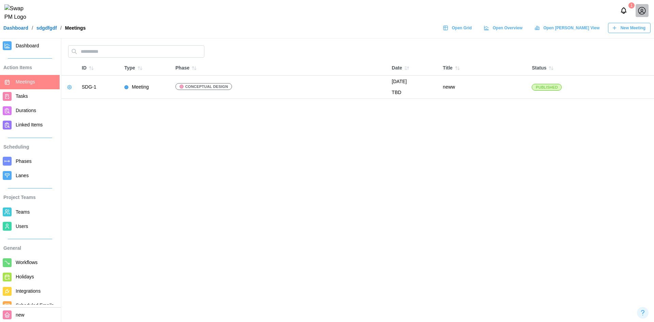
click at [29, 52] on link "Dashboard" at bounding box center [30, 46] width 60 height 14
click at [30, 48] on span "Dashboard" at bounding box center [28, 45] width 24 height 5
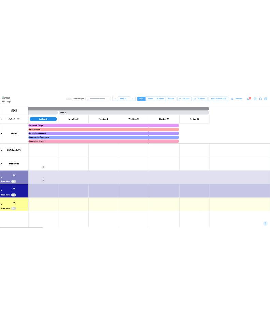
scroll to position [0, 152]
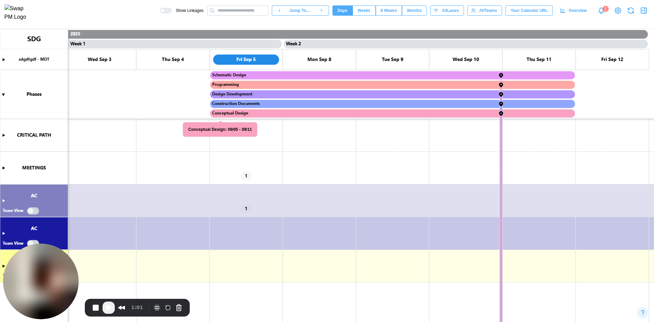
click at [3, 166] on canvas at bounding box center [327, 175] width 654 height 293
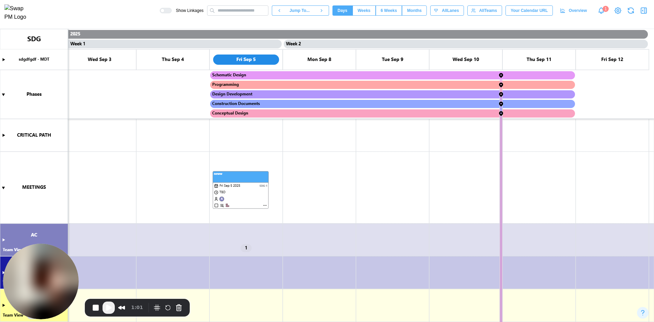
click at [113, 308] on button "Play Recording" at bounding box center [109, 308] width 12 height 12
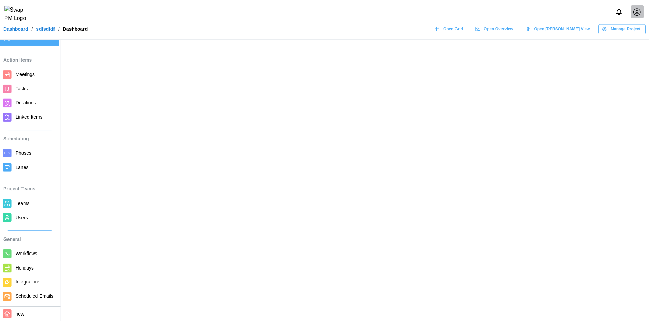
scroll to position [16, 0]
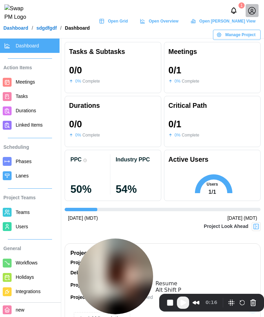
click at [184, 299] on span "Play Recording" at bounding box center [183, 302] width 8 height 8
click at [250, 307] on button "Cancel Recording" at bounding box center [253, 302] width 11 height 11
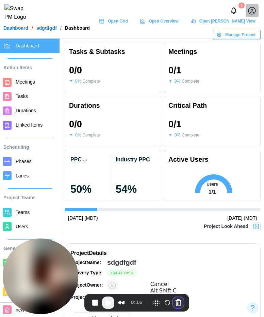
click at [180, 301] on button "Cancel Recording" at bounding box center [178, 302] width 11 height 11
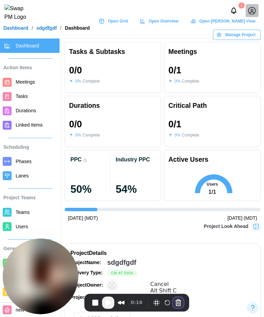
click at [176, 305] on button "Cancel Recording" at bounding box center [178, 302] width 11 height 11
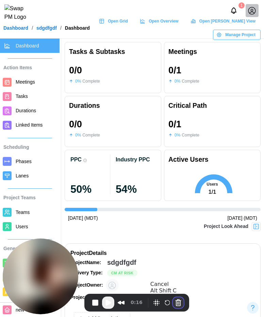
click at [177, 298] on button "Cancel Recording" at bounding box center [178, 302] width 11 height 11
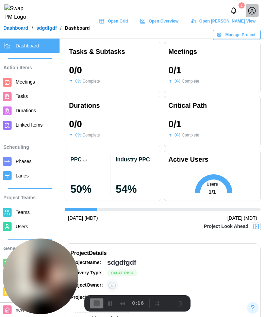
click at [92, 300] on div "0:16" at bounding box center [118, 302] width 57 height 11
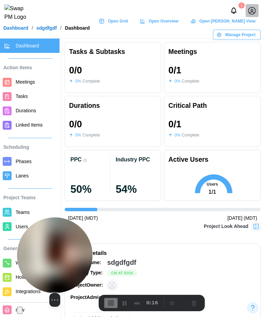
drag, startPoint x: 44, startPoint y: 283, endPoint x: 90, endPoint y: 283, distance: 46.0
click at [22, 306] on button "Change photo" at bounding box center [19, 309] width 5 height 7
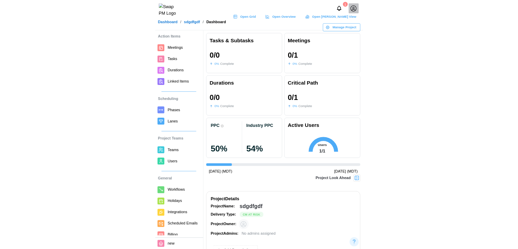
scroll to position [31, 0]
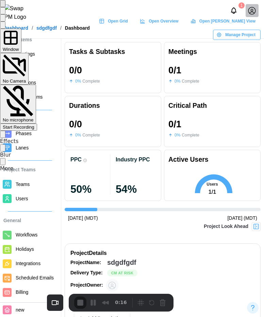
click at [34, 124] on span "Start Recording" at bounding box center [19, 126] width 32 height 5
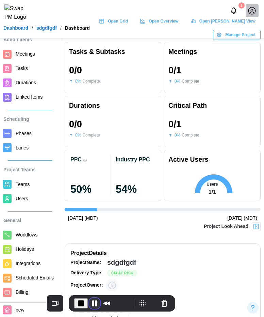
click at [89, 300] on button "Pause Recording" at bounding box center [94, 302] width 11 height 11
click at [89, 305] on span "Play Recording" at bounding box center [93, 303] width 8 height 8
click at [89, 306] on button "Pause Recording" at bounding box center [94, 302] width 11 height 11
click at [87, 303] on button "Play Recording" at bounding box center [94, 303] width 14 height 10
click at [77, 303] on span "End Recording" at bounding box center [81, 303] width 8 height 8
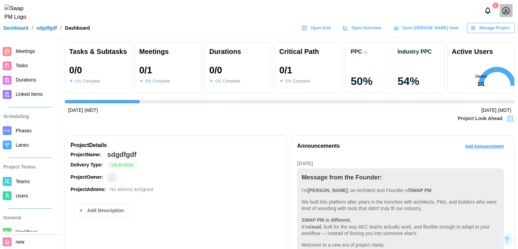
scroll to position [30, 0]
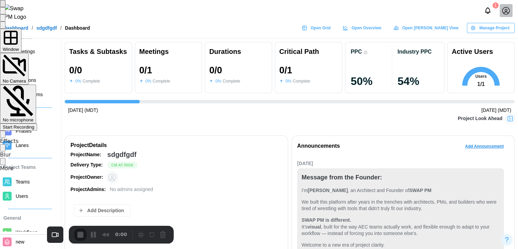
click at [444, 123] on div "Window No Camera No microphone Start Recording Effects Blur More" at bounding box center [259, 100] width 518 height 143
click at [34, 124] on span "Start Recording" at bounding box center [19, 126] width 32 height 5
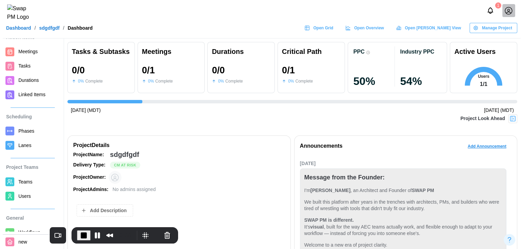
scroll to position [0, 0]
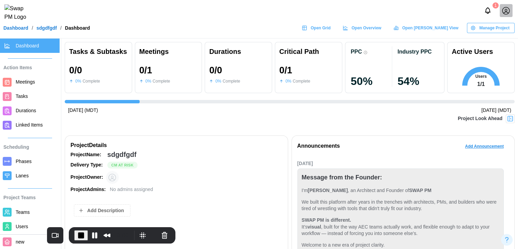
click at [29, 82] on span "Meetings" at bounding box center [25, 81] width 19 height 5
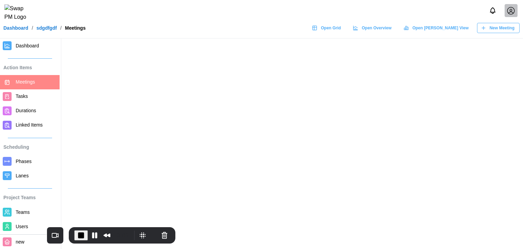
click at [515, 33] on button "New Meeting" at bounding box center [498, 28] width 43 height 10
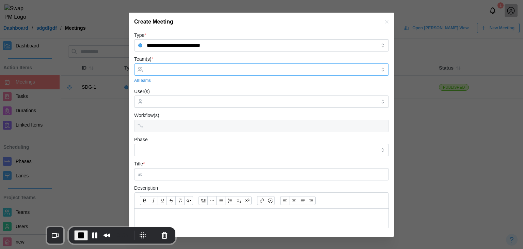
click at [199, 69] on input "Team(s) *" at bounding box center [262, 69] width 230 height 5
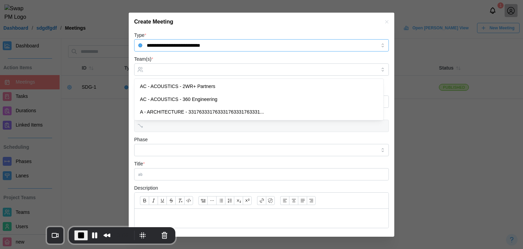
click at [258, 43] on input "**********" at bounding box center [261, 45] width 255 height 12
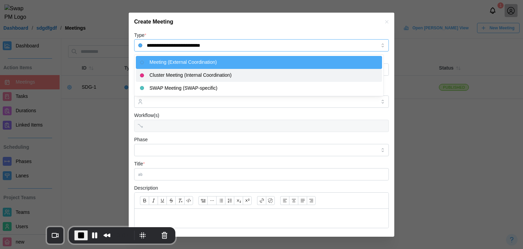
type input "**********"
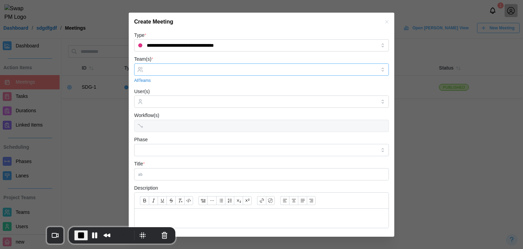
click at [211, 75] on div at bounding box center [260, 70] width 231 height 12
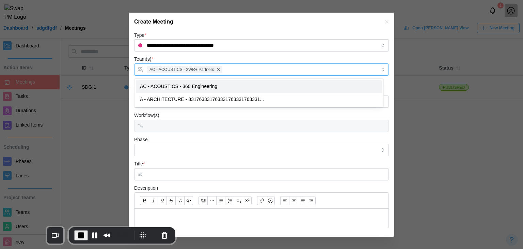
click at [266, 64] on div "AC - ACOUSTICS - 2WR+ Partners" at bounding box center [260, 70] width 231 height 12
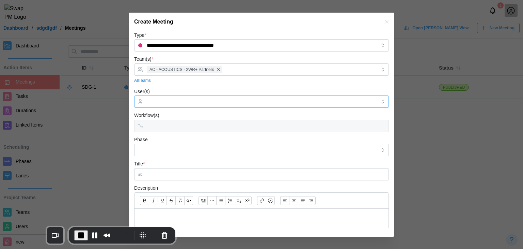
click at [217, 97] on div at bounding box center [260, 102] width 231 height 12
click at [174, 154] on input "Phase" at bounding box center [261, 150] width 255 height 12
type input "**********"
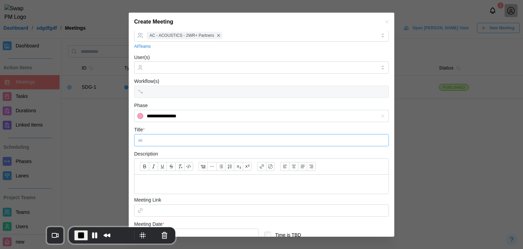
click at [185, 140] on input "Title *" at bounding box center [261, 140] width 255 height 12
type input "*******"
click at [151, 186] on p at bounding box center [261, 184] width 243 height 9
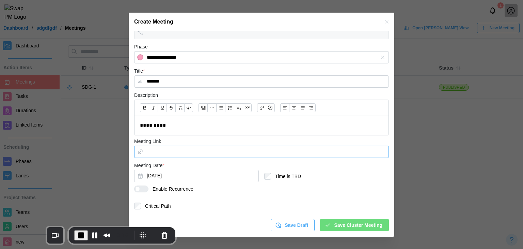
click at [153, 151] on input "Meeting Link" at bounding box center [261, 152] width 255 height 12
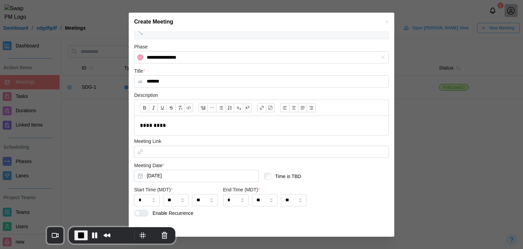
scroll to position [117, 0]
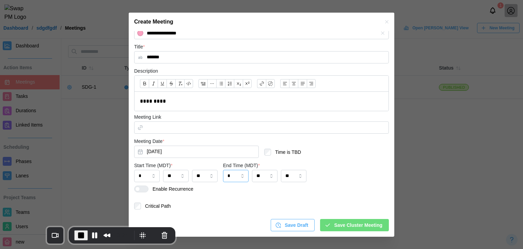
click at [247, 170] on input "*" at bounding box center [236, 176] width 26 height 12
click at [233, 176] on input "*" at bounding box center [236, 176] width 26 height 12
click at [346, 228] on span "Save Cluster Meeting" at bounding box center [358, 225] width 48 height 12
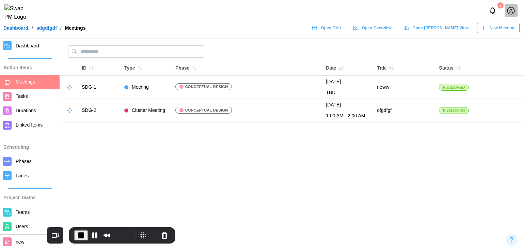
click at [341, 33] on span "Open Grid" at bounding box center [331, 28] width 20 height 10
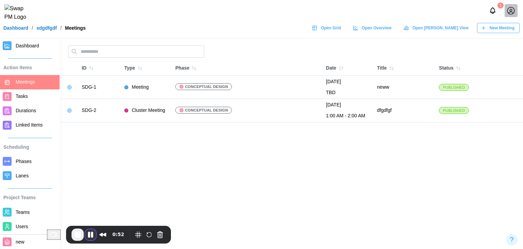
click at [85, 231] on button "Pause Recording" at bounding box center [90, 234] width 11 height 11
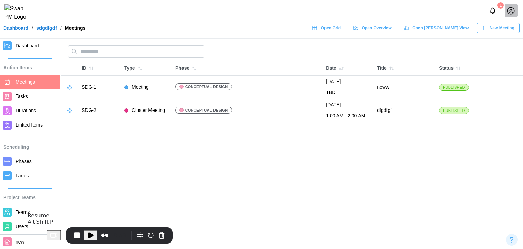
click at [87, 233] on span "Play Recording" at bounding box center [91, 235] width 8 height 8
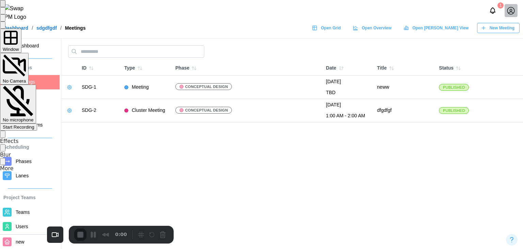
click at [34, 124] on span "Start Recording" at bounding box center [19, 126] width 32 height 5
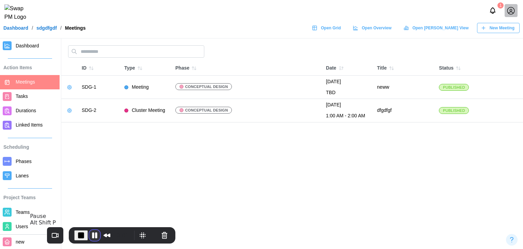
click at [89, 234] on button "Pause Recording" at bounding box center [94, 235] width 11 height 11
click at [89, 235] on span "Play Recording" at bounding box center [93, 235] width 8 height 8
click at [484, 31] on icon "button" at bounding box center [483, 27] width 5 height 5
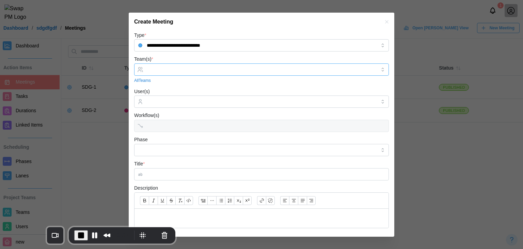
click at [173, 69] on input "Team(s) *" at bounding box center [262, 69] width 230 height 5
click at [180, 130] on div "Workflow(s)" at bounding box center [261, 121] width 255 height 21
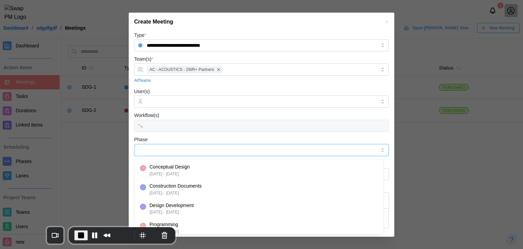
click at [176, 152] on input "Phase" at bounding box center [261, 150] width 255 height 12
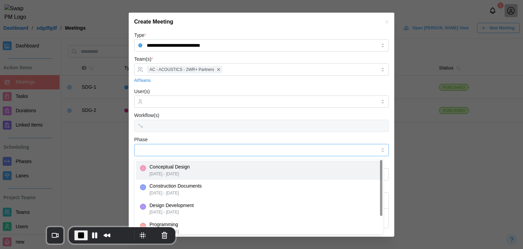
type input "**********"
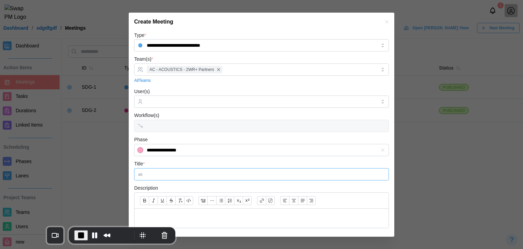
click at [179, 169] on input "Title *" at bounding box center [261, 174] width 255 height 12
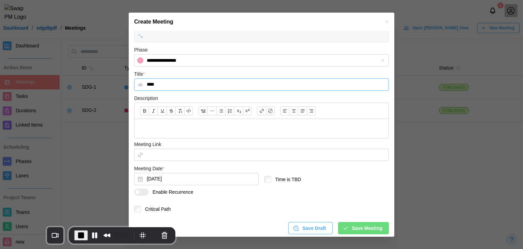
scroll to position [93, 0]
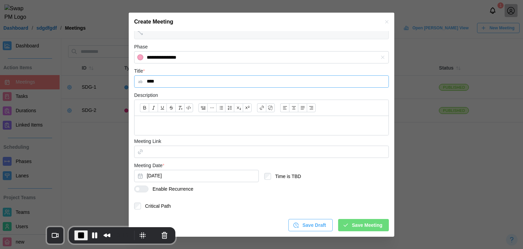
type input "****"
click at [185, 131] on div at bounding box center [262, 125] width 254 height 19
click at [89, 232] on button "Pause Recording" at bounding box center [94, 235] width 11 height 11
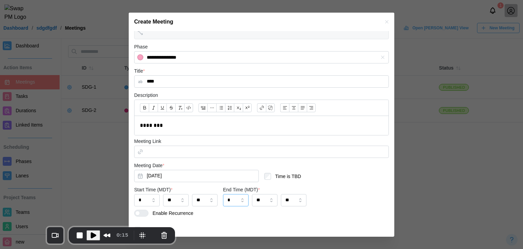
click at [234, 201] on input "*" at bounding box center [236, 200] width 26 height 12
drag, startPoint x: 245, startPoint y: 146, endPoint x: 243, endPoint y: 161, distance: 15.2
click at [247, 161] on div at bounding box center [246, 148] width 2 height 35
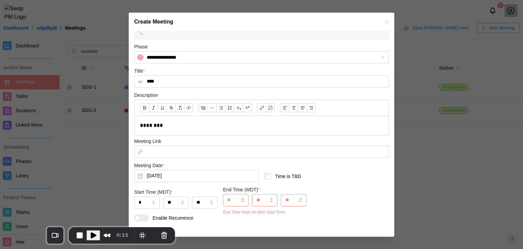
type input "*"
click at [146, 201] on input "*" at bounding box center [147, 202] width 26 height 12
type input "*"
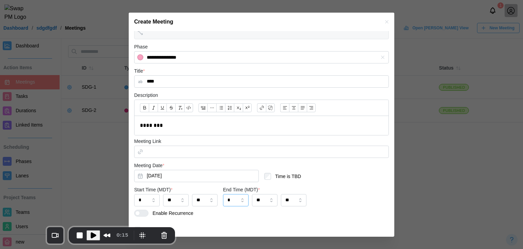
click at [236, 203] on input "*" at bounding box center [236, 200] width 26 height 12
type input "*"
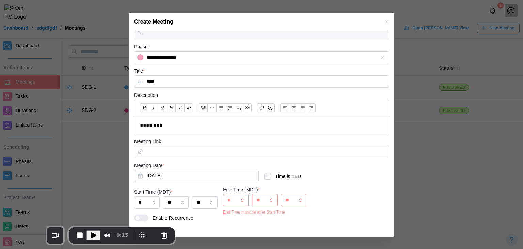
scroll to position [122, 0]
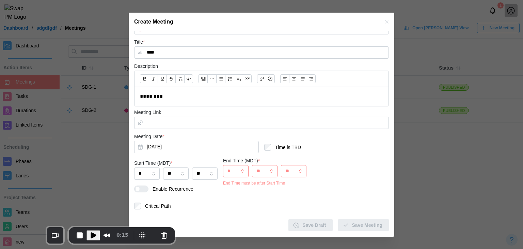
click at [290, 169] on input "**" at bounding box center [294, 171] width 26 height 12
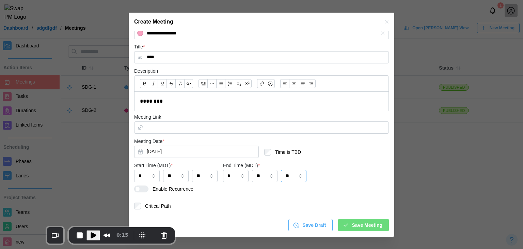
scroll to position [117, 0]
click at [284, 176] on input "**" at bounding box center [294, 176] width 26 height 12
type input "**"
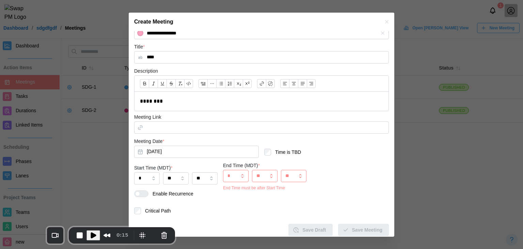
scroll to position [122, 0]
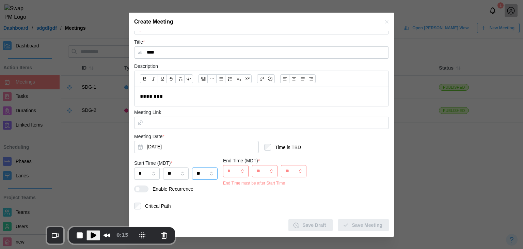
click at [202, 173] on input "**" at bounding box center [205, 173] width 26 height 12
type input "**"
type input "*"
type input "**"
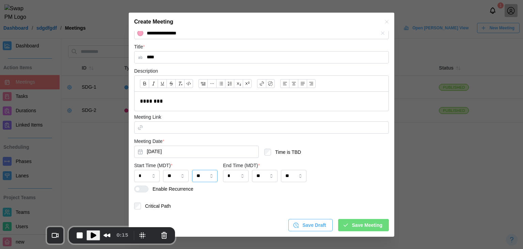
scroll to position [117, 0]
click at [204, 179] on input "**" at bounding box center [205, 176] width 26 height 12
type input "**"
click at [296, 172] on input "**" at bounding box center [294, 176] width 26 height 12
type input "**"
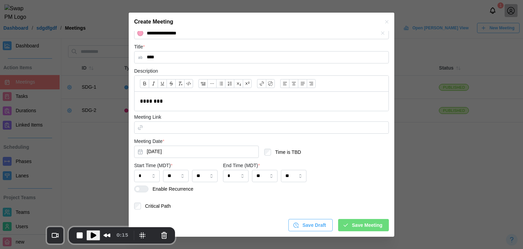
click at [220, 172] on div "Start Time (MDT) * * ** ** End Time (MDT) * * ** **" at bounding box center [261, 173] width 255 height 24
click at [229, 177] on input "*" at bounding box center [236, 176] width 26 height 12
type input "*"
click at [296, 182] on div "* ** **" at bounding box center [264, 178] width 83 height 16
click at [296, 176] on input "**" at bounding box center [294, 176] width 26 height 12
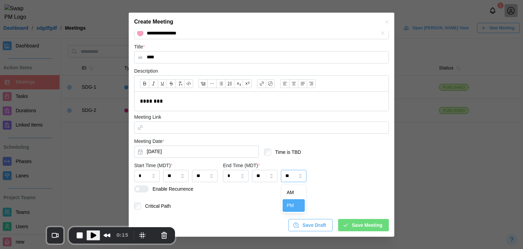
type input "**"
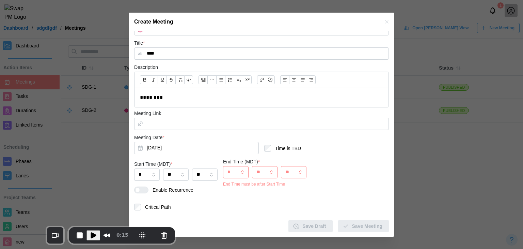
scroll to position [122, 0]
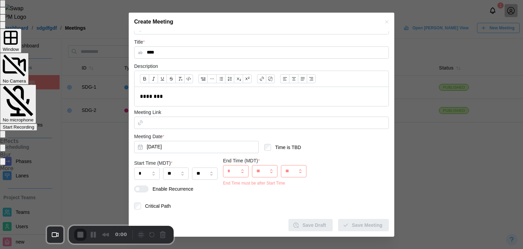
click at [34, 124] on div "Start Recording" at bounding box center [19, 126] width 32 height 5
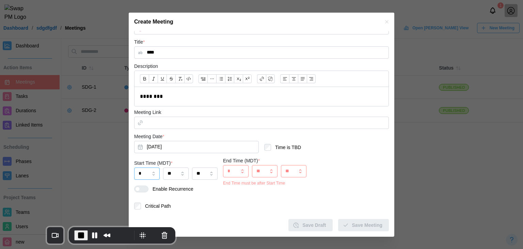
click at [150, 172] on input "*" at bounding box center [147, 173] width 26 height 12
type input "*"
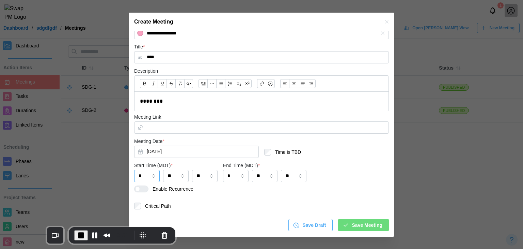
scroll to position [117, 0]
click at [239, 174] on input "*" at bounding box center [236, 176] width 26 height 12
type input "*"
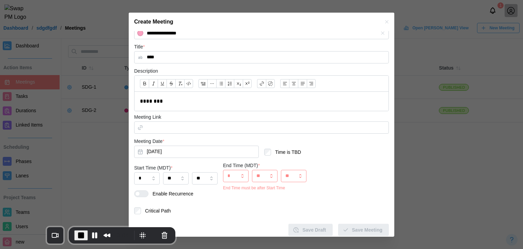
click at [227, 183] on div "* ** **" at bounding box center [264, 178] width 83 height 16
click at [230, 169] on label "End Time (MDT) *" at bounding box center [241, 165] width 37 height 7
click at [230, 177] on input "*" at bounding box center [236, 176] width 26 height 12
click at [266, 177] on input "**" at bounding box center [265, 176] width 26 height 12
click at [260, 174] on input "**" at bounding box center [265, 176] width 26 height 12
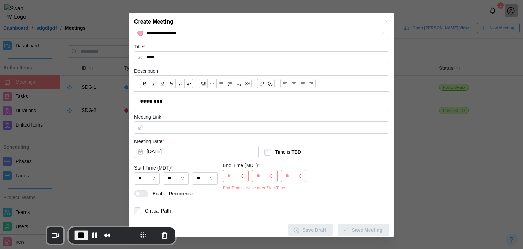
scroll to position [122, 0]
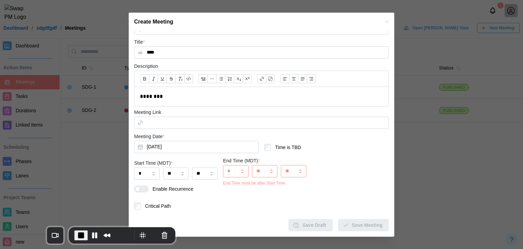
click at [270, 165] on input "**" at bounding box center [265, 171] width 26 height 12
type input "**"
click at [240, 167] on input "*" at bounding box center [236, 171] width 26 height 12
drag, startPoint x: 247, startPoint y: 140, endPoint x: 251, endPoint y: 181, distance: 41.7
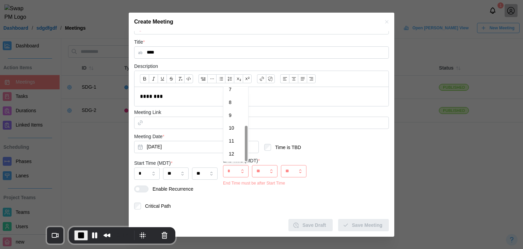
click at [247, 161] on div at bounding box center [246, 143] width 2 height 35
type input "**"
click at [245, 171] on input "**" at bounding box center [236, 171] width 26 height 12
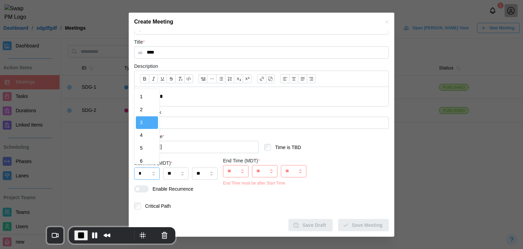
click at [141, 173] on input "*" at bounding box center [147, 173] width 26 height 12
click at [159, 149] on div at bounding box center [157, 126] width 4 height 75
type input "**"
type input "*"
type input "**"
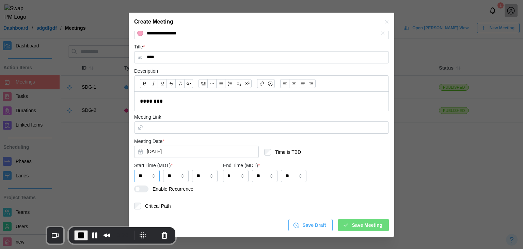
scroll to position [117, 0]
click at [352, 228] on span "Save Meeting" at bounding box center [367, 225] width 30 height 12
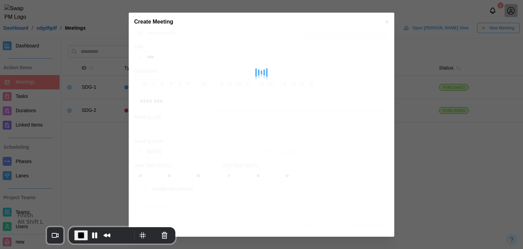
click at [77, 238] on span "End Recording" at bounding box center [81, 235] width 8 height 8
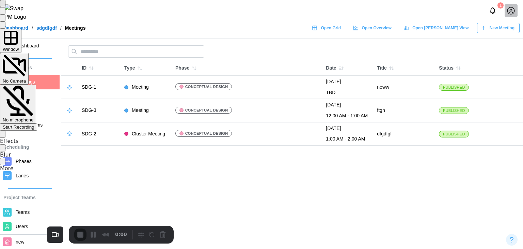
click at [34, 124] on span "Start Recording" at bounding box center [19, 126] width 32 height 5
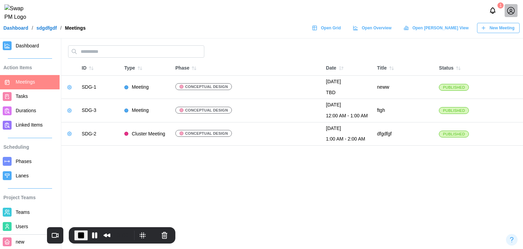
click at [507, 33] on span "New Meeting" at bounding box center [502, 28] width 25 height 10
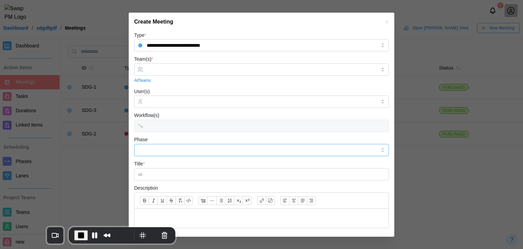
click at [156, 152] on input "Phase" at bounding box center [261, 150] width 255 height 12
type input "**********"
click at [181, 141] on div "**********" at bounding box center [261, 145] width 255 height 21
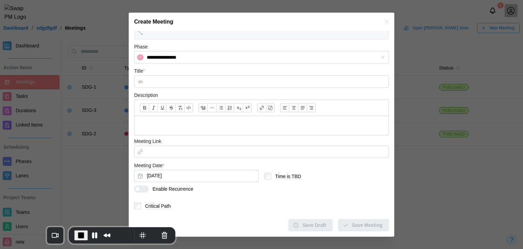
click at [151, 123] on p at bounding box center [261, 125] width 243 height 9
click at [161, 155] on input "Meeting Link" at bounding box center [261, 152] width 255 height 12
click at [89, 238] on button "Pause Recording" at bounding box center [94, 235] width 11 height 11
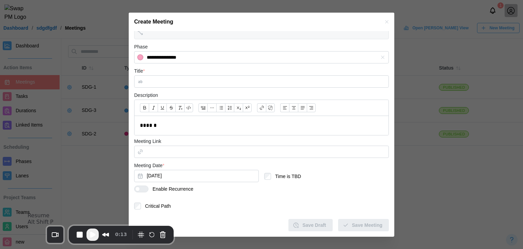
click at [87, 229] on button "Play Recording" at bounding box center [93, 234] width 12 height 12
click at [147, 156] on input "Meeting Link" at bounding box center [261, 152] width 255 height 12
paste input "**********"
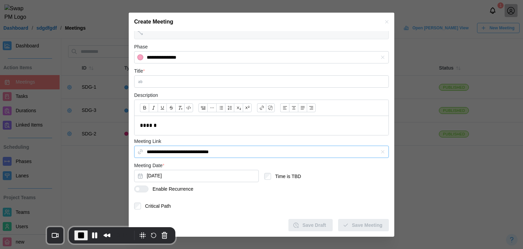
type input "**********"
click at [231, 179] on button "Sep 5, 2025" at bounding box center [196, 176] width 125 height 12
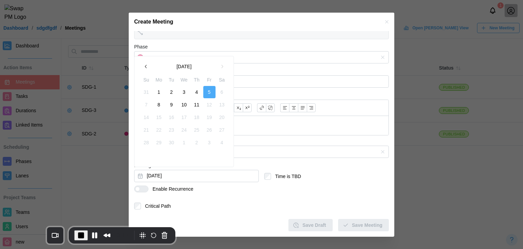
click at [147, 65] on icon "button" at bounding box center [145, 66] width 5 height 5
click at [163, 122] on button "11" at bounding box center [159, 117] width 12 height 12
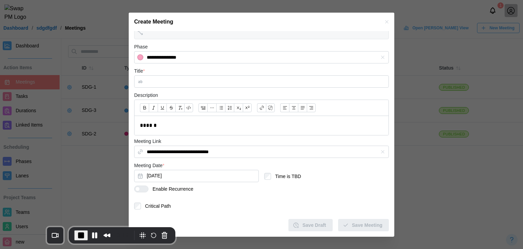
click at [205, 210] on form "**********" at bounding box center [261, 84] width 255 height 293
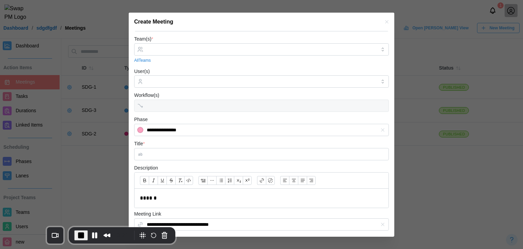
scroll to position [0, 0]
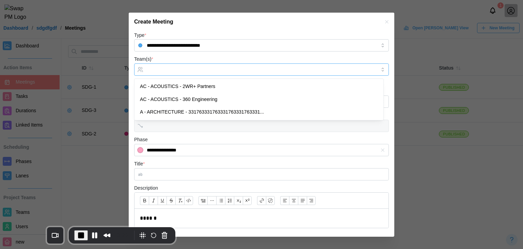
click at [196, 71] on input "Team(s) *" at bounding box center [262, 69] width 230 height 5
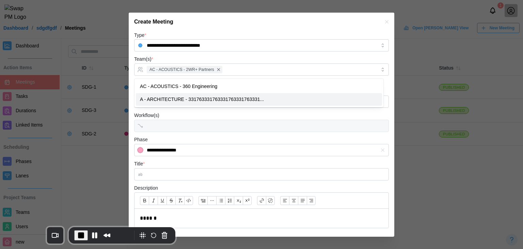
click at [244, 116] on div "Workflow(s)" at bounding box center [261, 121] width 255 height 21
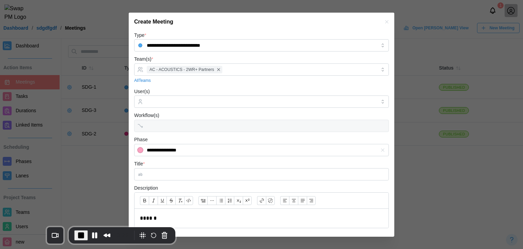
click at [380, 150] on icon "button" at bounding box center [382, 149] width 5 height 5
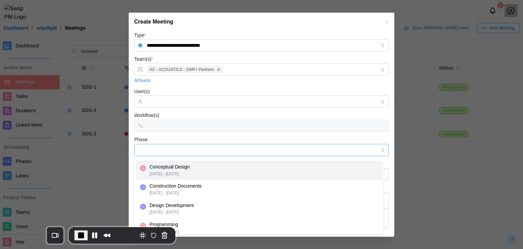
type input "**********"
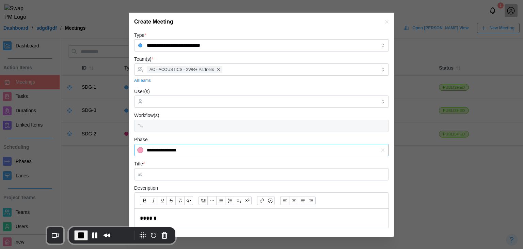
click at [380, 151] on icon "button" at bounding box center [382, 149] width 5 height 5
click at [258, 175] on input "Title *" at bounding box center [261, 174] width 255 height 12
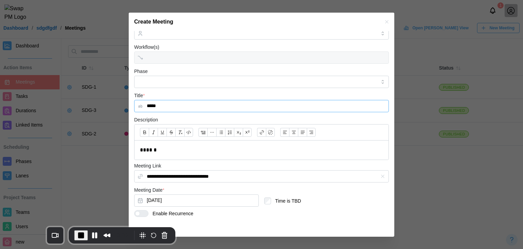
type input "*****"
drag, startPoint x: 166, startPoint y: 143, endPoint x: 116, endPoint y: 154, distance: 51.9
click at [263, 177] on input "**********" at bounding box center [261, 176] width 255 height 12
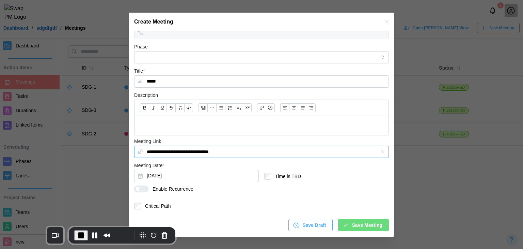
drag, startPoint x: 237, startPoint y: 151, endPoint x: 95, endPoint y: 157, distance: 142.6
click at [347, 226] on div "Save Meeting" at bounding box center [363, 225] width 40 height 12
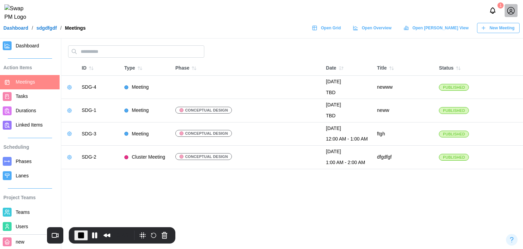
click at [70, 158] on icon "button" at bounding box center [69, 156] width 5 height 5
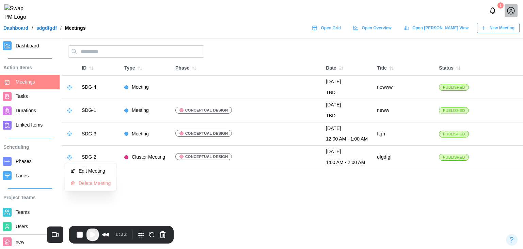
click at [357, 37] on header "1 Dashboard / sdgdfgdf / Meetings Open Grid Open Overview Open Gantt View New M…" at bounding box center [261, 19] width 523 height 39
click at [341, 33] on span "Open Grid" at bounding box center [331, 28] width 20 height 10
click at [71, 158] on icon "button" at bounding box center [69, 156] width 5 height 5
click at [98, 168] on div "Edit Meeting" at bounding box center [95, 170] width 32 height 5
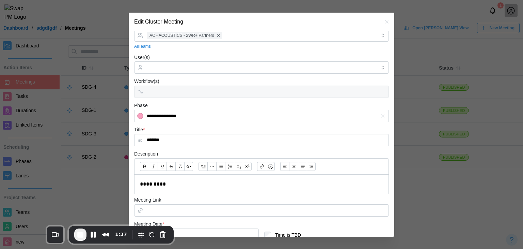
scroll to position [68, 0]
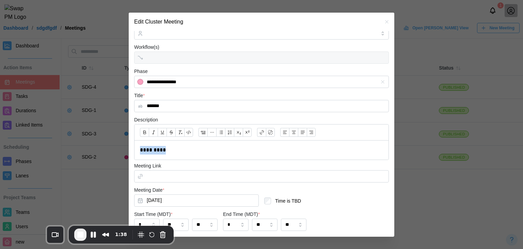
drag, startPoint x: 192, startPoint y: 148, endPoint x: 123, endPoint y: 151, distance: 69.2
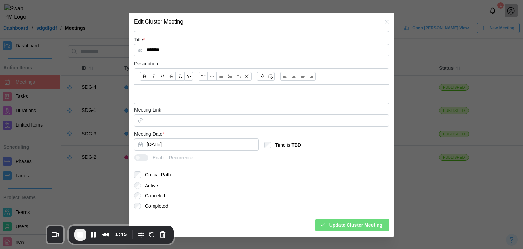
scroll to position [124, 0]
click at [330, 228] on span "Update Cluster Meeting" at bounding box center [356, 225] width 53 height 12
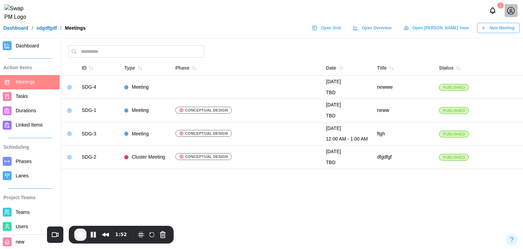
click at [511, 31] on span "New Meeting" at bounding box center [502, 28] width 25 height 10
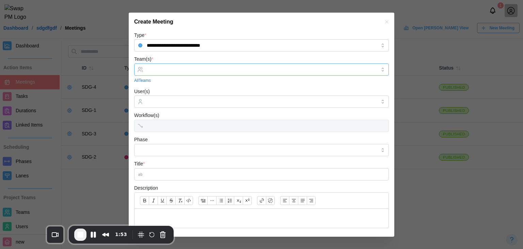
click at [175, 68] on input "Team(s) *" at bounding box center [262, 69] width 230 height 5
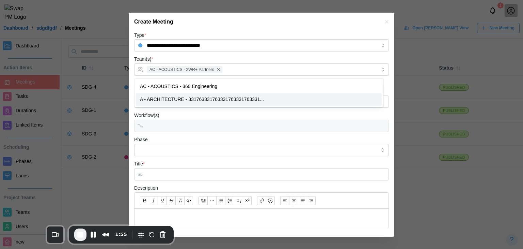
click at [159, 135] on form "**********" at bounding box center [261, 177] width 255 height 293
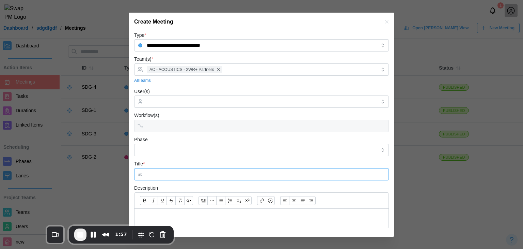
click at [161, 171] on input "Title *" at bounding box center [261, 174] width 255 height 12
type input "*****"
click at [154, 222] on p at bounding box center [261, 218] width 243 height 9
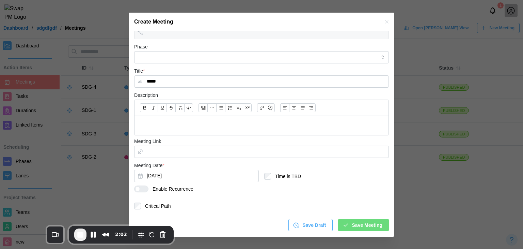
click at [353, 226] on span "Save Meeting" at bounding box center [367, 225] width 30 height 12
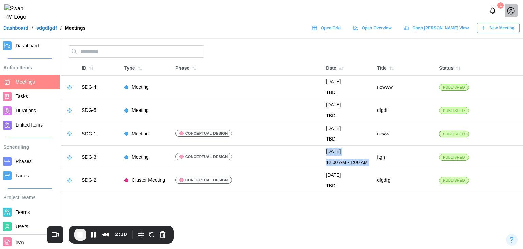
drag, startPoint x: 318, startPoint y: 160, endPoint x: 374, endPoint y: 160, distance: 55.9
click at [374, 160] on tr "SDG-3 Meeting Conceptual Design September 5, 2025 12:00 AM - 1:00 AM ftgh Publi…" at bounding box center [292, 157] width 462 height 23
click at [65, 156] on button "button" at bounding box center [70, 157] width 10 height 10
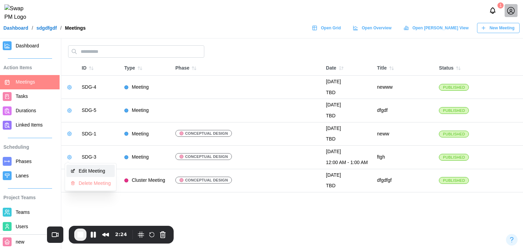
click at [87, 168] on div "Edit Meeting" at bounding box center [95, 170] width 32 height 5
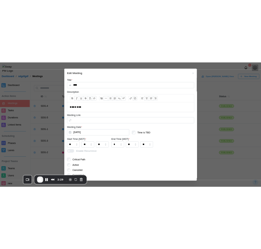
scroll to position [148, 0]
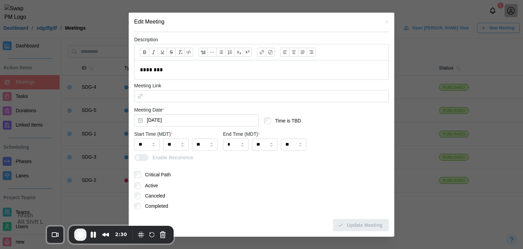
click at [74, 235] on button "End Recording" at bounding box center [80, 234] width 12 height 12
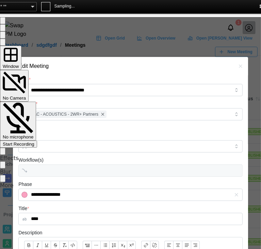
scroll to position [0, 9]
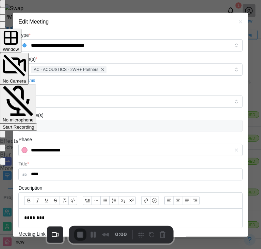
click at [34, 124] on div "Start Recording" at bounding box center [19, 126] width 32 height 5
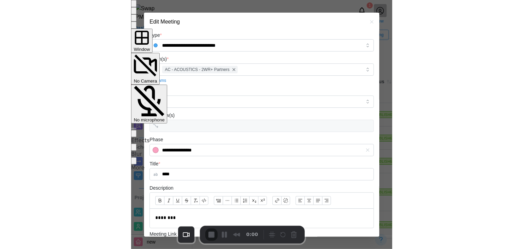
scroll to position [0, 0]
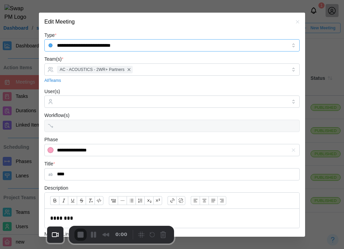
click at [124, 45] on input "**********" at bounding box center [171, 45] width 255 height 12
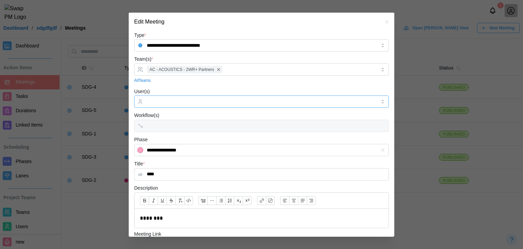
click at [161, 95] on div at bounding box center [261, 101] width 255 height 12
click at [384, 19] on icon "button" at bounding box center [386, 21] width 5 height 5
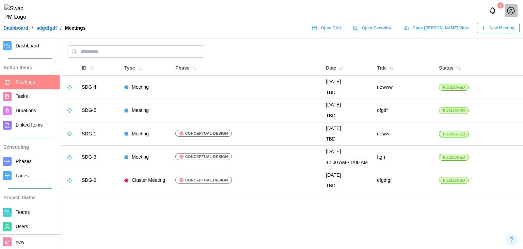
click at [32, 225] on span "Users" at bounding box center [36, 226] width 41 height 9
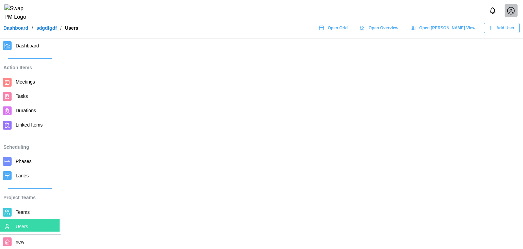
click at [25, 212] on span "Teams" at bounding box center [23, 211] width 14 height 5
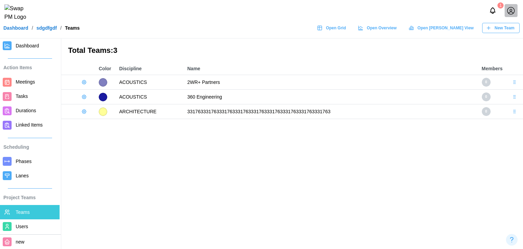
click at [84, 83] on icon "button" at bounding box center [83, 81] width 5 height 5
click at [93, 98] on button "Add User" at bounding box center [102, 96] width 43 height 13
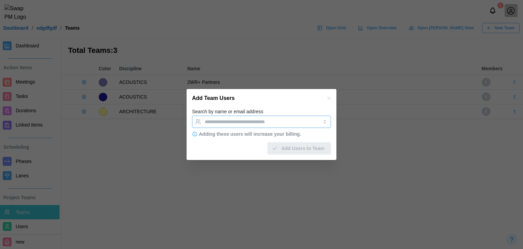
click at [240, 126] on div at bounding box center [254, 122] width 103 height 12
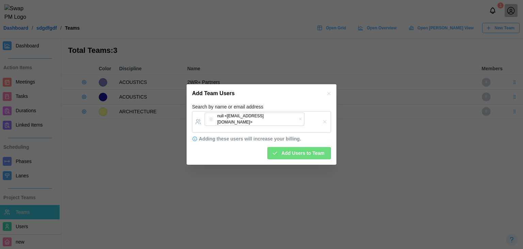
click at [296, 154] on span "Add Users to Team" at bounding box center [302, 153] width 43 height 12
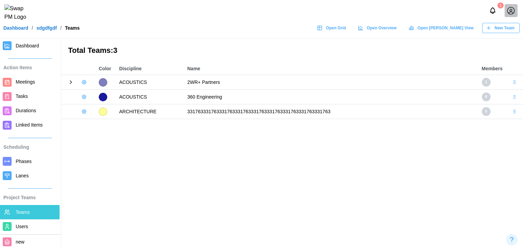
click at [82, 97] on icon "button" at bounding box center [84, 97] width 4 height 4
click at [88, 107] on button "Add User" at bounding box center [102, 111] width 43 height 13
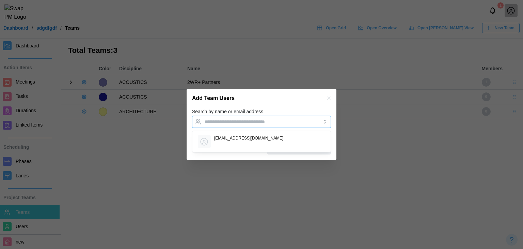
click at [218, 123] on input "Search by name or email address" at bounding box center [256, 121] width 102 height 5
type input "**********"
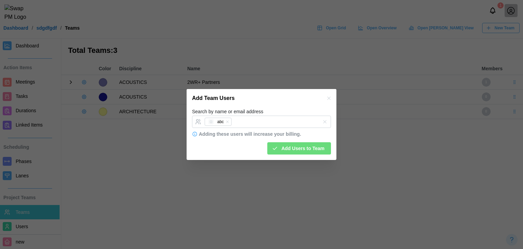
click at [278, 146] on icon "submit" at bounding box center [275, 148] width 6 height 6
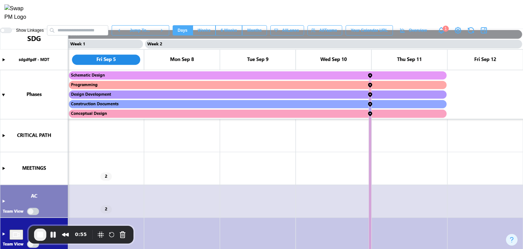
scroll to position [39, 0]
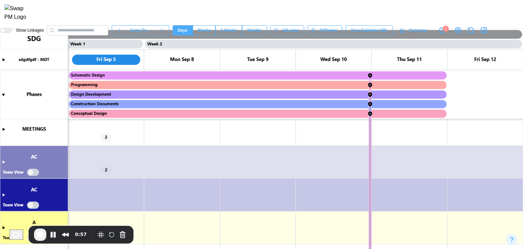
click at [6, 130] on canvas at bounding box center [261, 139] width 523 height 220
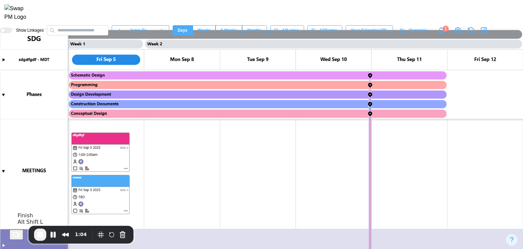
click at [44, 239] on button "End Recording" at bounding box center [40, 234] width 12 height 12
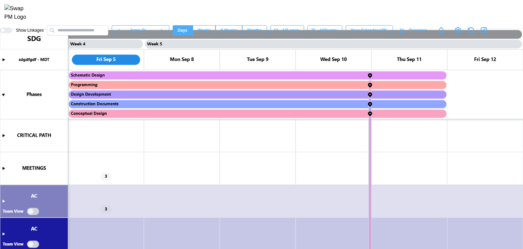
scroll to position [0, 1441]
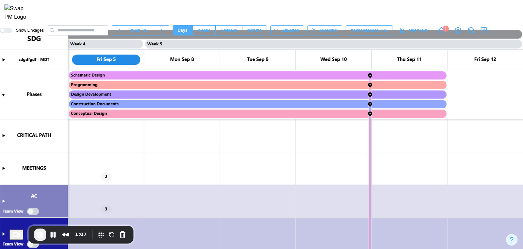
click at [2, 169] on canvas at bounding box center [261, 139] width 523 height 220
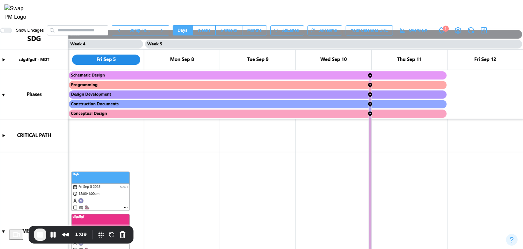
scroll to position [136, 0]
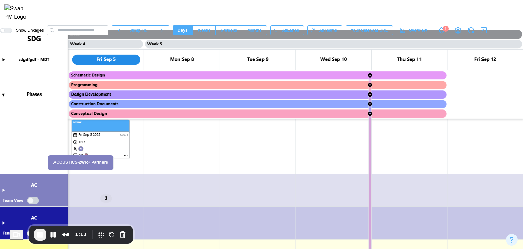
click at [81, 148] on canvas at bounding box center [261, 139] width 523 height 220
click at [80, 156] on canvas at bounding box center [261, 139] width 523 height 220
click at [4, 192] on canvas at bounding box center [261, 139] width 523 height 220
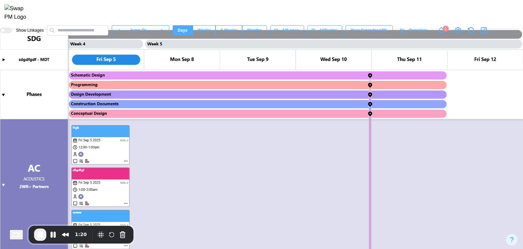
scroll to position [290, 0]
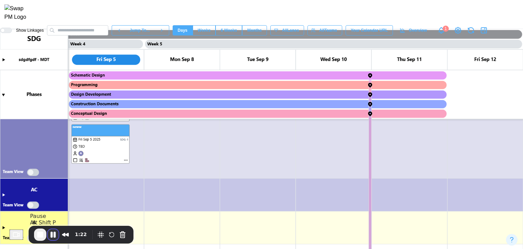
click at [55, 235] on button "Pause Recording" at bounding box center [53, 234] width 11 height 11
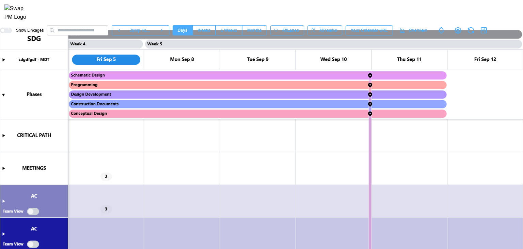
click at [2, 169] on canvas at bounding box center [261, 139] width 523 height 220
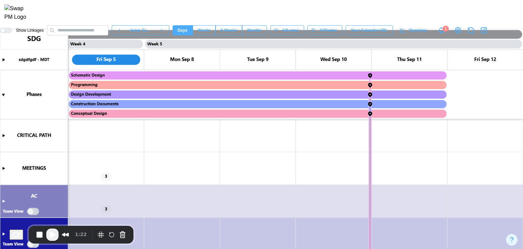
click at [4, 168] on canvas at bounding box center [261, 139] width 523 height 220
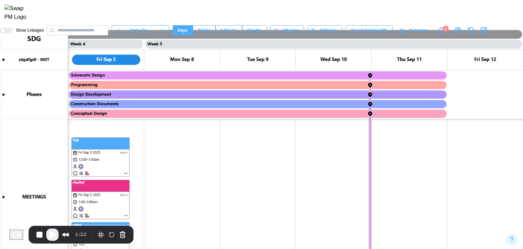
scroll to position [68, 0]
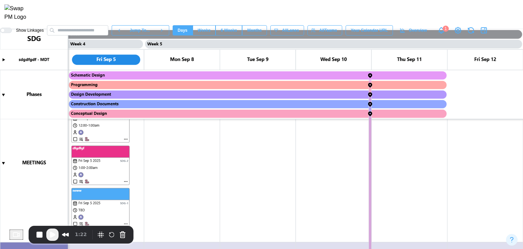
click at [55, 232] on span "Play Recording" at bounding box center [52, 234] width 8 height 8
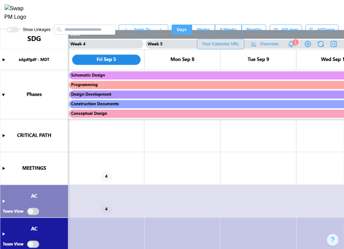
click at [334, 47] on icon "button" at bounding box center [334, 43] width 0 height 5
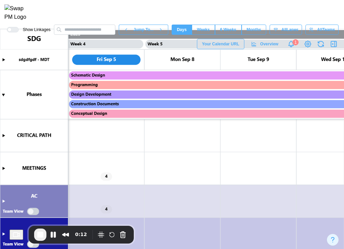
click at [334, 48] on icon "button" at bounding box center [333, 44] width 8 height 8
click at [5, 167] on canvas at bounding box center [172, 139] width 344 height 220
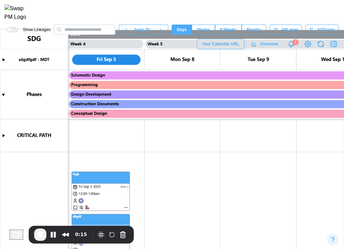
click at [125, 206] on canvas at bounding box center [172, 139] width 344 height 220
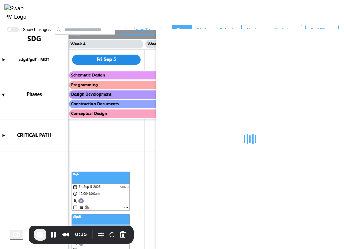
click at [125, 206] on canvas at bounding box center [172, 139] width 344 height 220
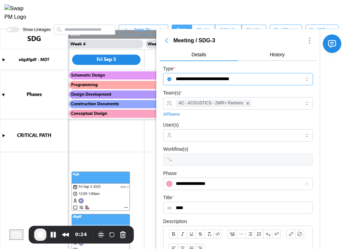
click at [215, 83] on input "**********" at bounding box center [238, 79] width 150 height 12
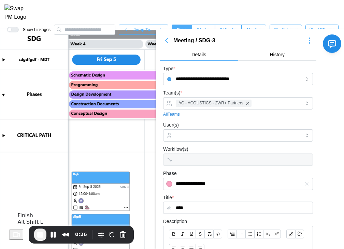
click at [43, 232] on span "End Recording" at bounding box center [40, 234] width 8 height 8
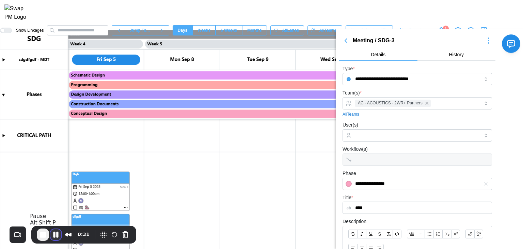
click at [55, 231] on button "Pause Recording" at bounding box center [55, 234] width 11 height 11
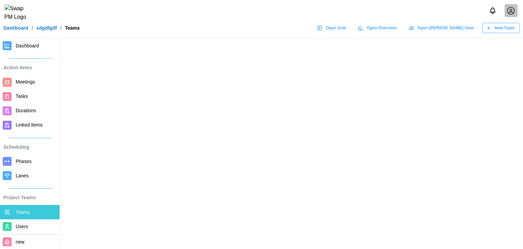
click at [40, 85] on span "Meetings" at bounding box center [36, 82] width 41 height 9
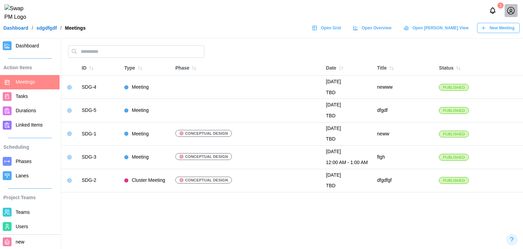
click at [485, 28] on div "New Meeting" at bounding box center [498, 28] width 34 height 10
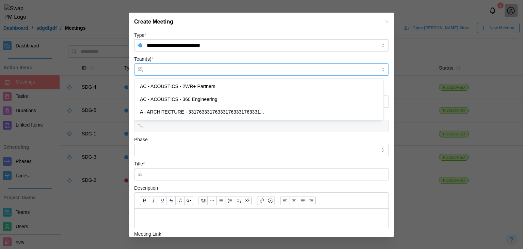
click at [183, 72] on div at bounding box center [260, 70] width 231 height 12
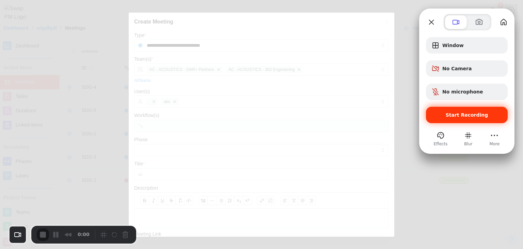
click at [468, 119] on div "Start Recording" at bounding box center [467, 115] width 82 height 16
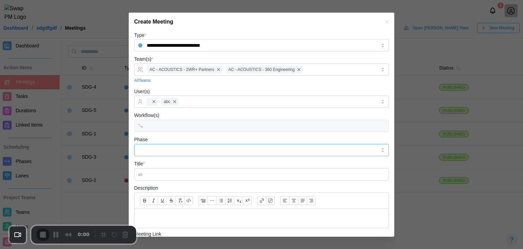
click at [170, 150] on input "Phase" at bounding box center [261, 150] width 255 height 12
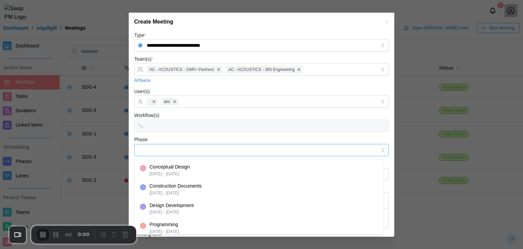
type input "**********"
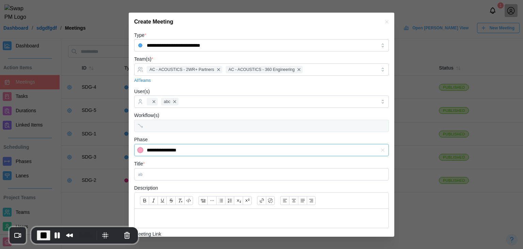
scroll to position [34, 0]
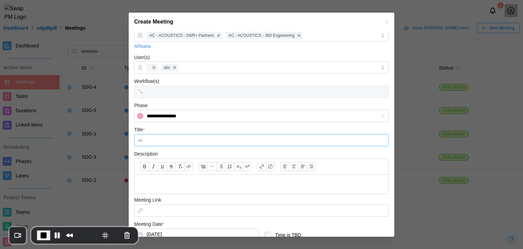
click at [160, 144] on input "Title *" at bounding box center [261, 140] width 255 height 12
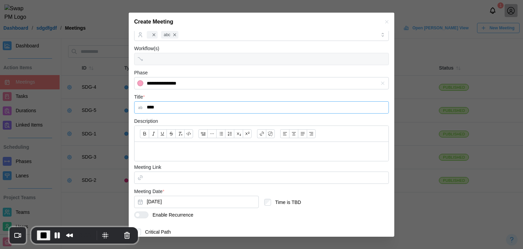
scroll to position [93, 0]
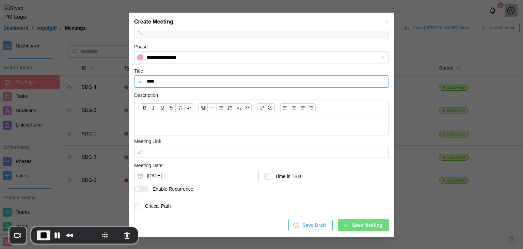
type input "****"
click at [163, 128] on p at bounding box center [261, 125] width 243 height 9
click at [162, 155] on input "Meeting Link" at bounding box center [261, 152] width 255 height 12
paste input "**********"
type input "**********"
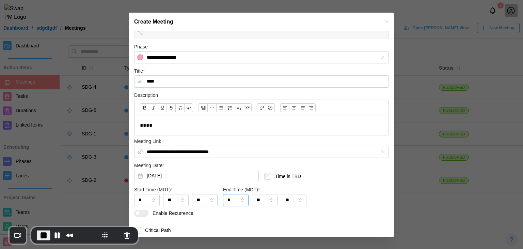
click at [243, 201] on input "*" at bounding box center [236, 200] width 26 height 12
type input "*"
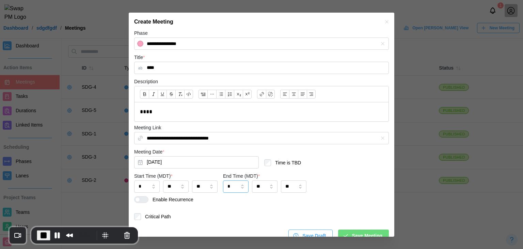
scroll to position [117, 0]
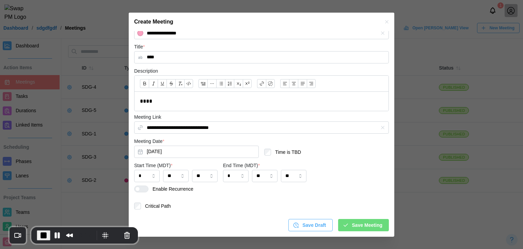
click at [357, 227] on span "Save Meeting" at bounding box center [367, 225] width 30 height 12
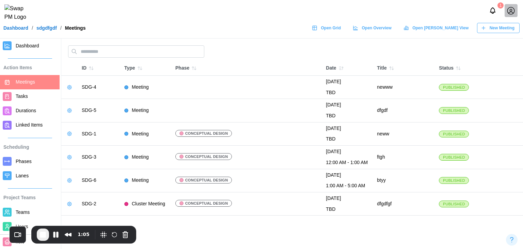
click at [481, 31] on icon "button" at bounding box center [483, 27] width 5 height 5
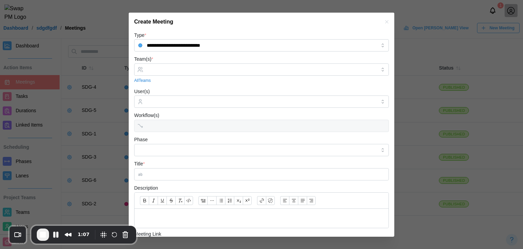
click at [176, 127] on div "Workflow(s)" at bounding box center [261, 121] width 255 height 21
click at [41, 237] on span "End Recording" at bounding box center [43, 234] width 8 height 8
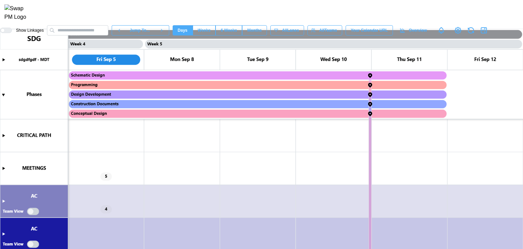
scroll to position [0, 1441]
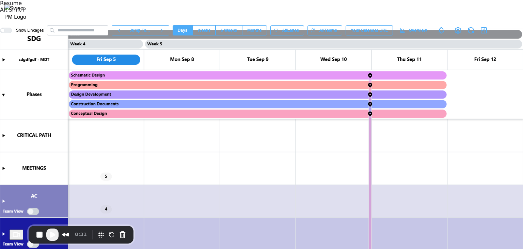
click at [56, 236] on span "Play Recording" at bounding box center [52, 234] width 8 height 8
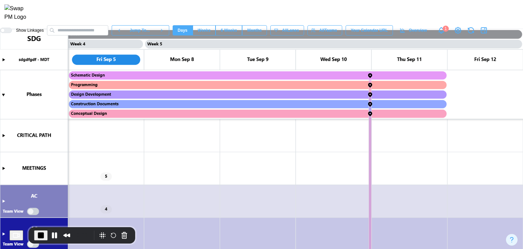
click at [3, 168] on canvas at bounding box center [261, 139] width 523 height 220
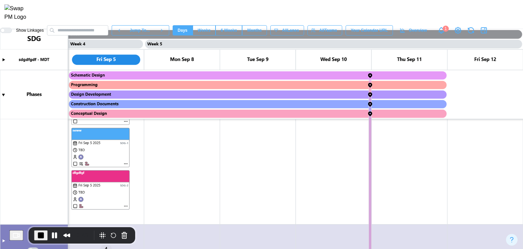
scroll to position [68, 0]
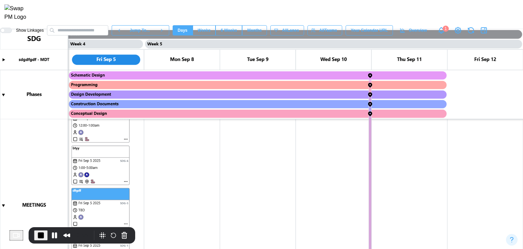
click at [87, 181] on canvas at bounding box center [261, 139] width 523 height 220
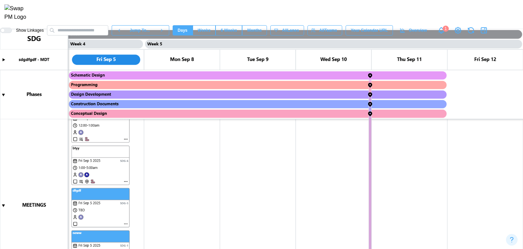
click at [162, 183] on canvas at bounding box center [261, 139] width 523 height 220
